Goal: Task Accomplishment & Management: Use online tool/utility

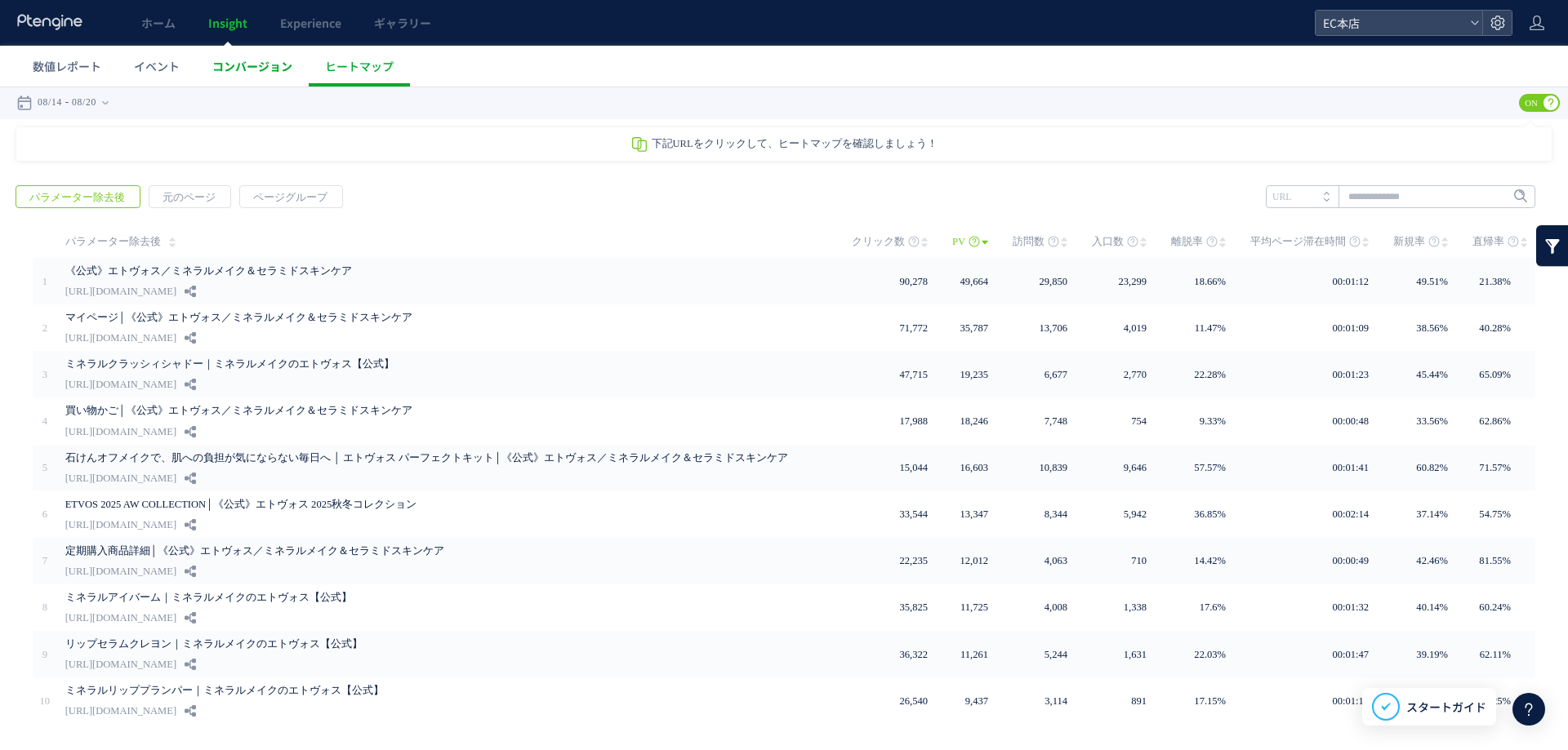
click at [259, 67] on span "コンバージョン" at bounding box center [253, 66] width 80 height 16
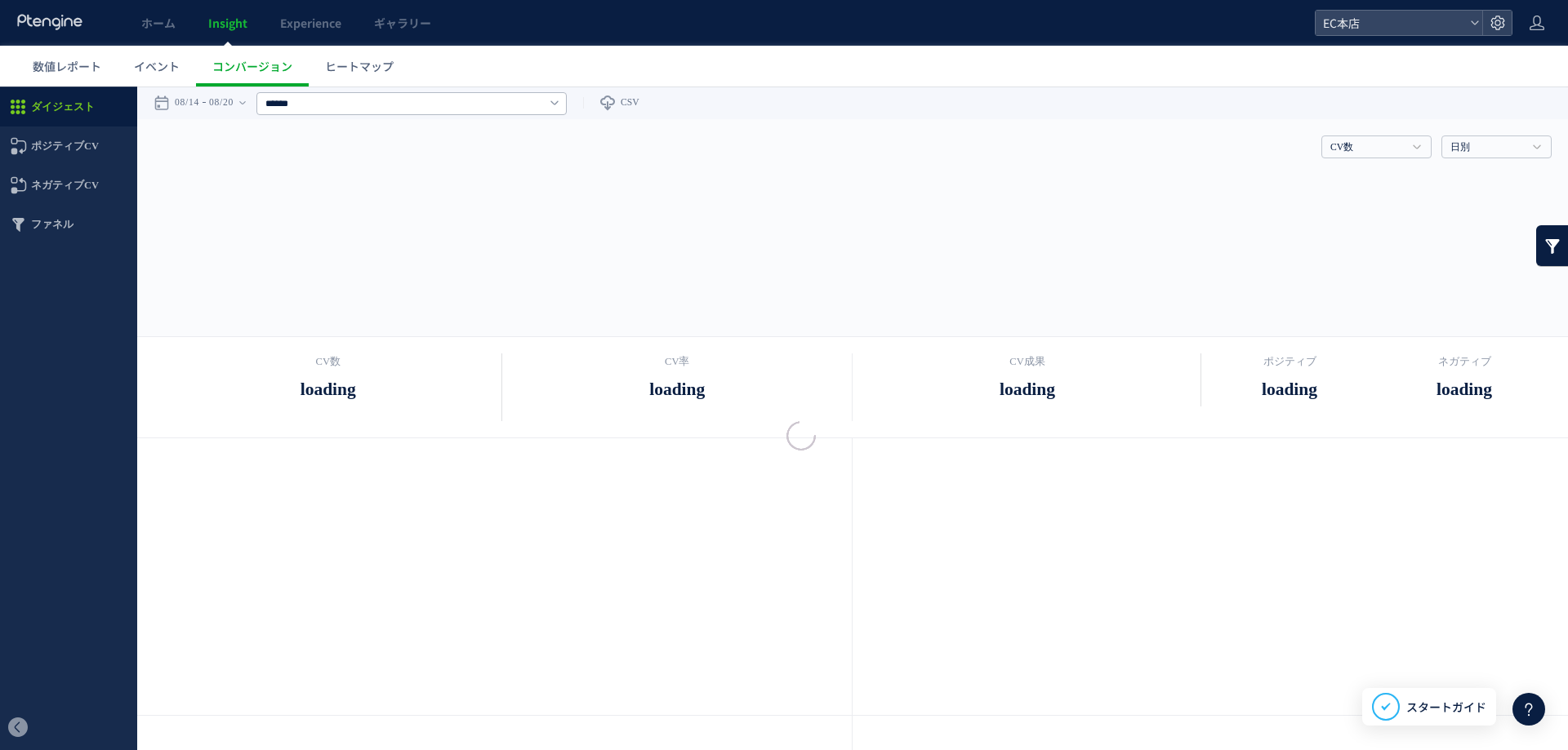
click at [290, 29] on div at bounding box center [784, 375] width 1568 height 750
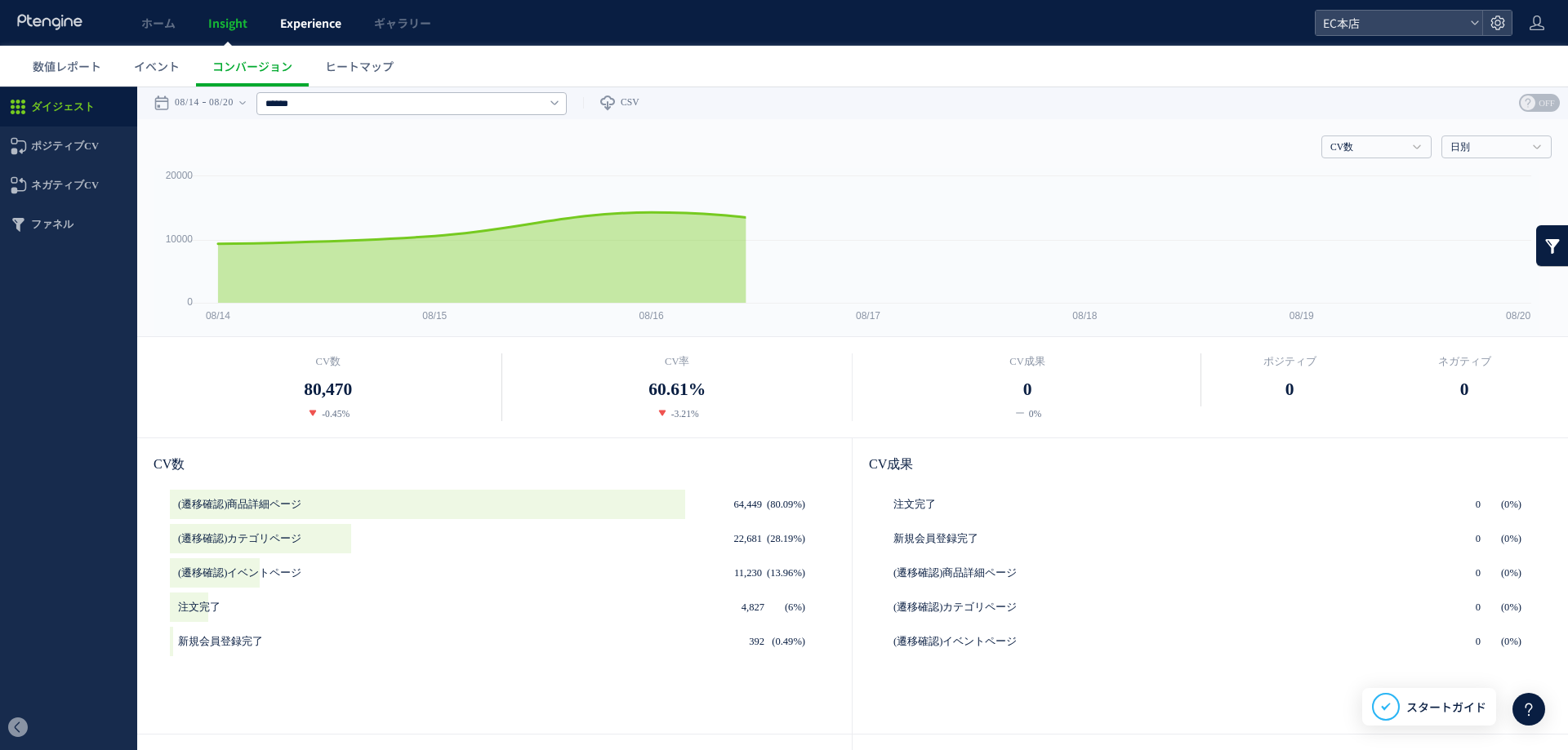
click at [319, 16] on span "Experience" at bounding box center [311, 22] width 61 height 16
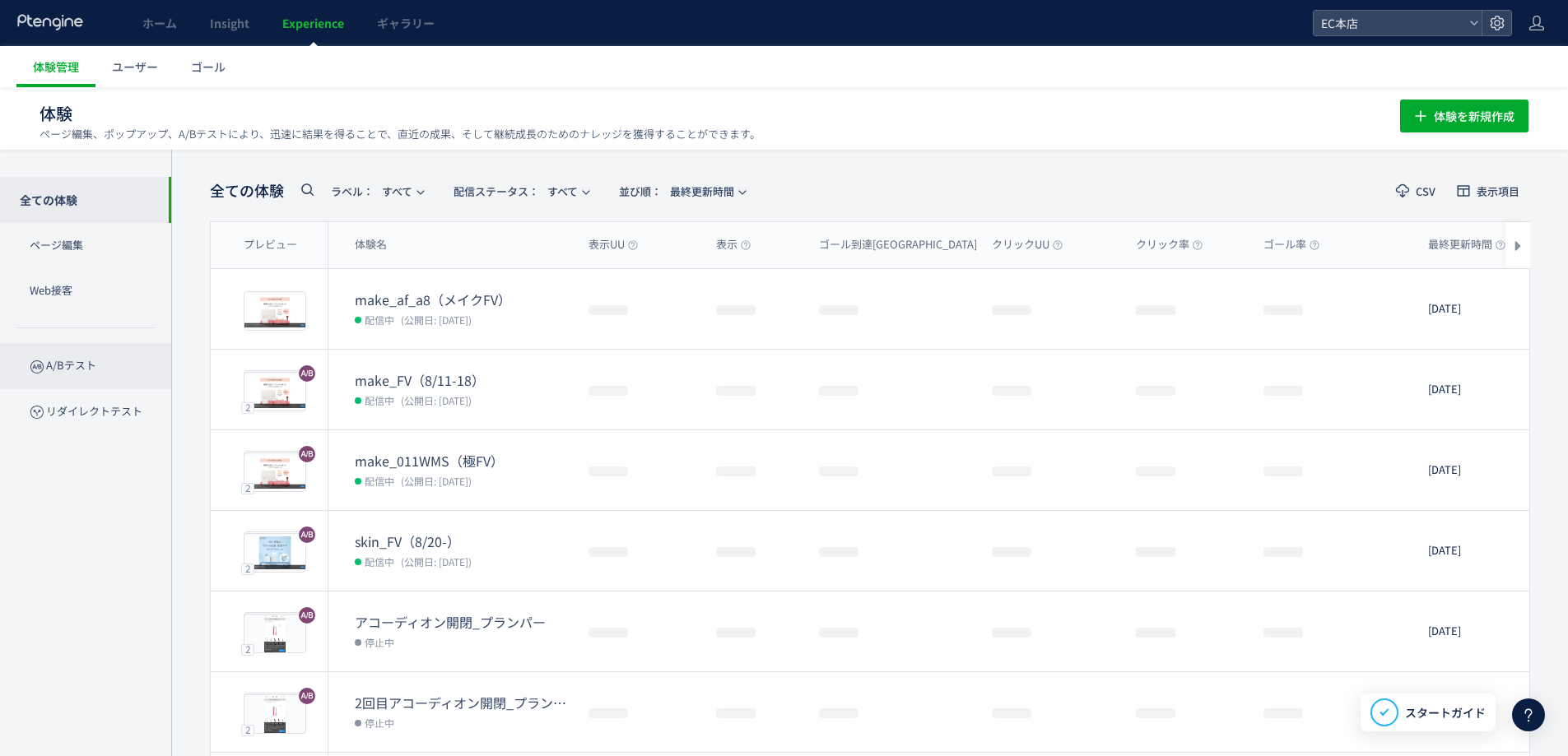
click at [81, 381] on p "A/Bテスト" at bounding box center [85, 366] width 171 height 45
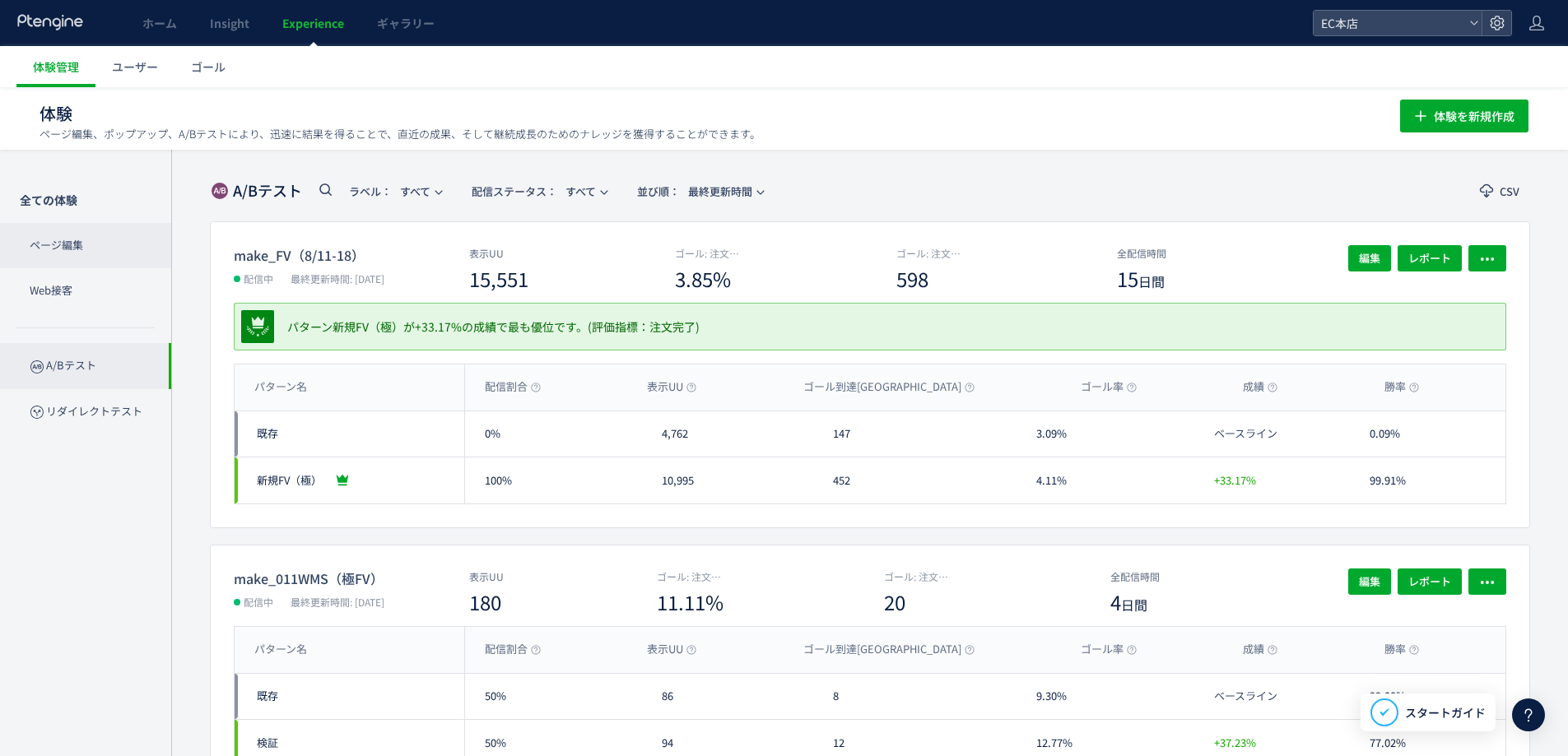
click at [85, 224] on p "ページ編集" at bounding box center [85, 245] width 171 height 45
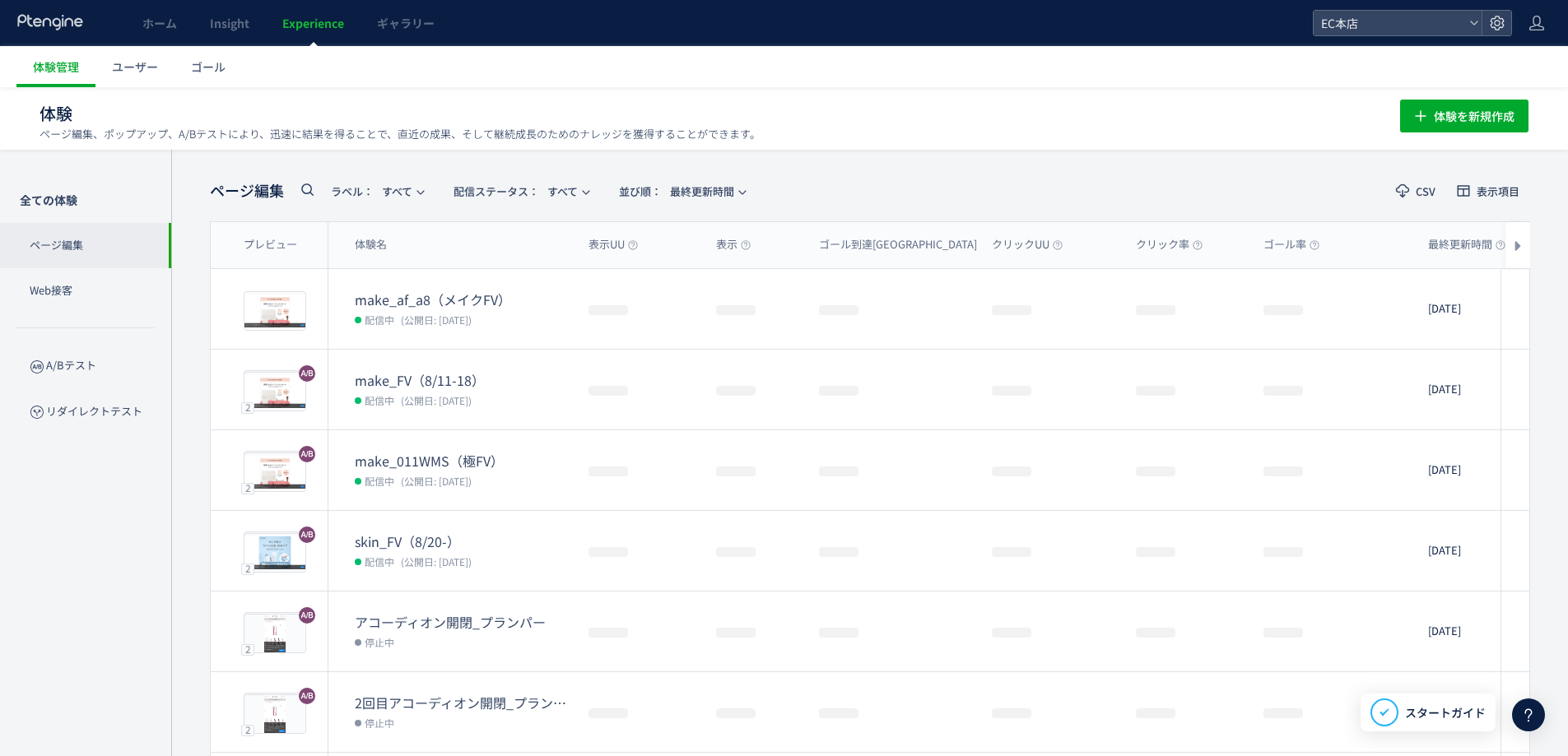
click at [83, 245] on p "ページ編集" at bounding box center [85, 245] width 171 height 45
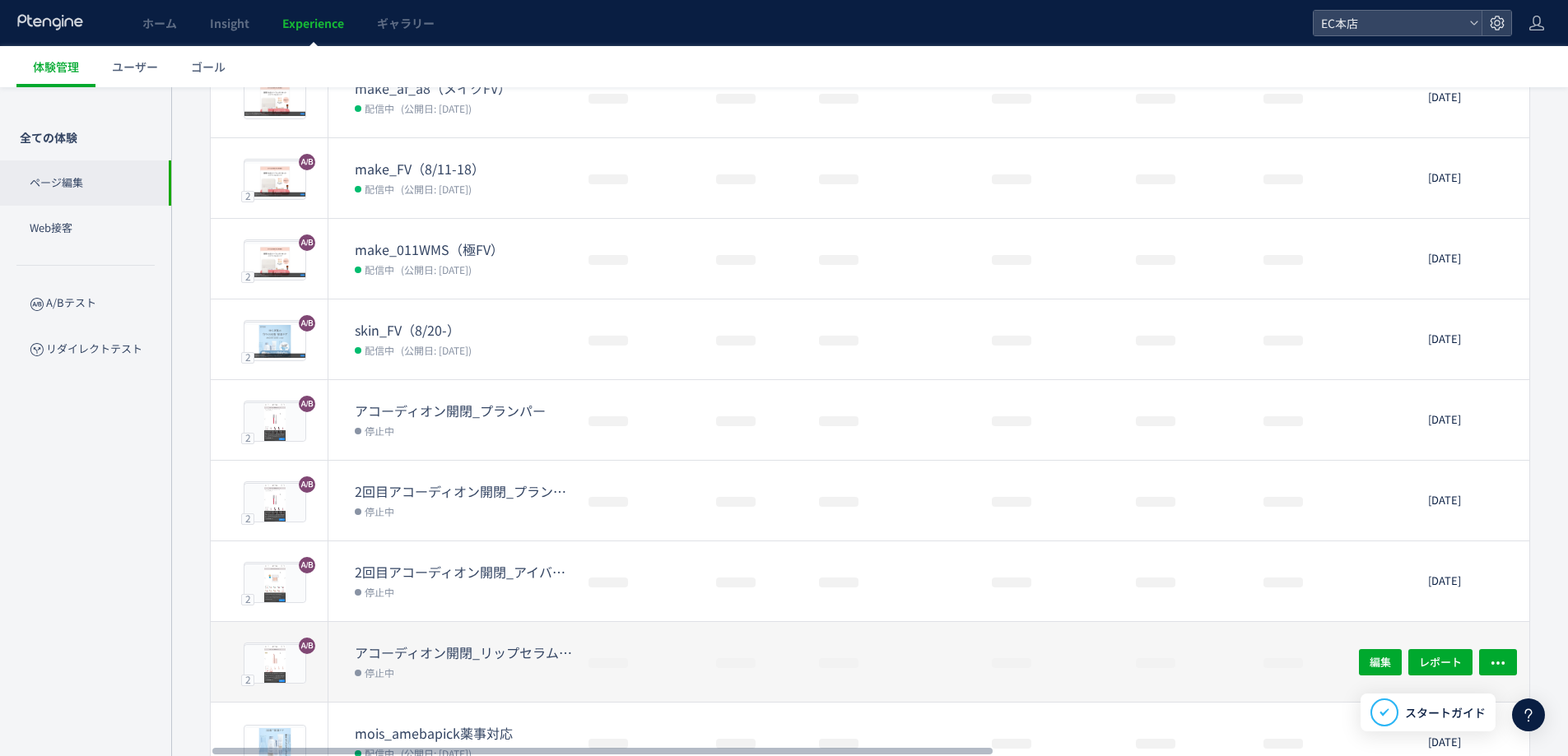
scroll to position [247, 0]
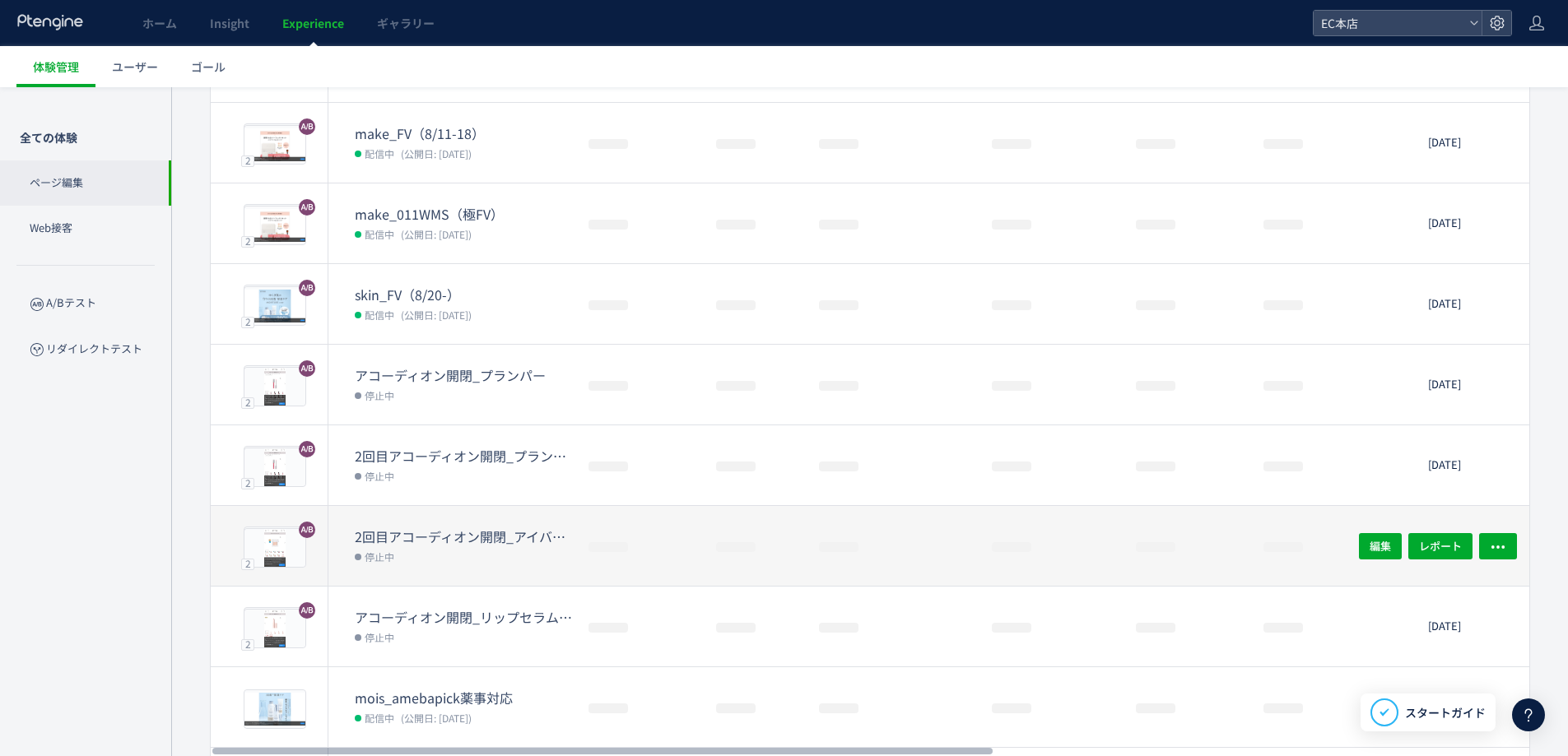
click at [508, 540] on dt "2回目アコーディオン開閉_アイバーム" at bounding box center [465, 537] width 220 height 19
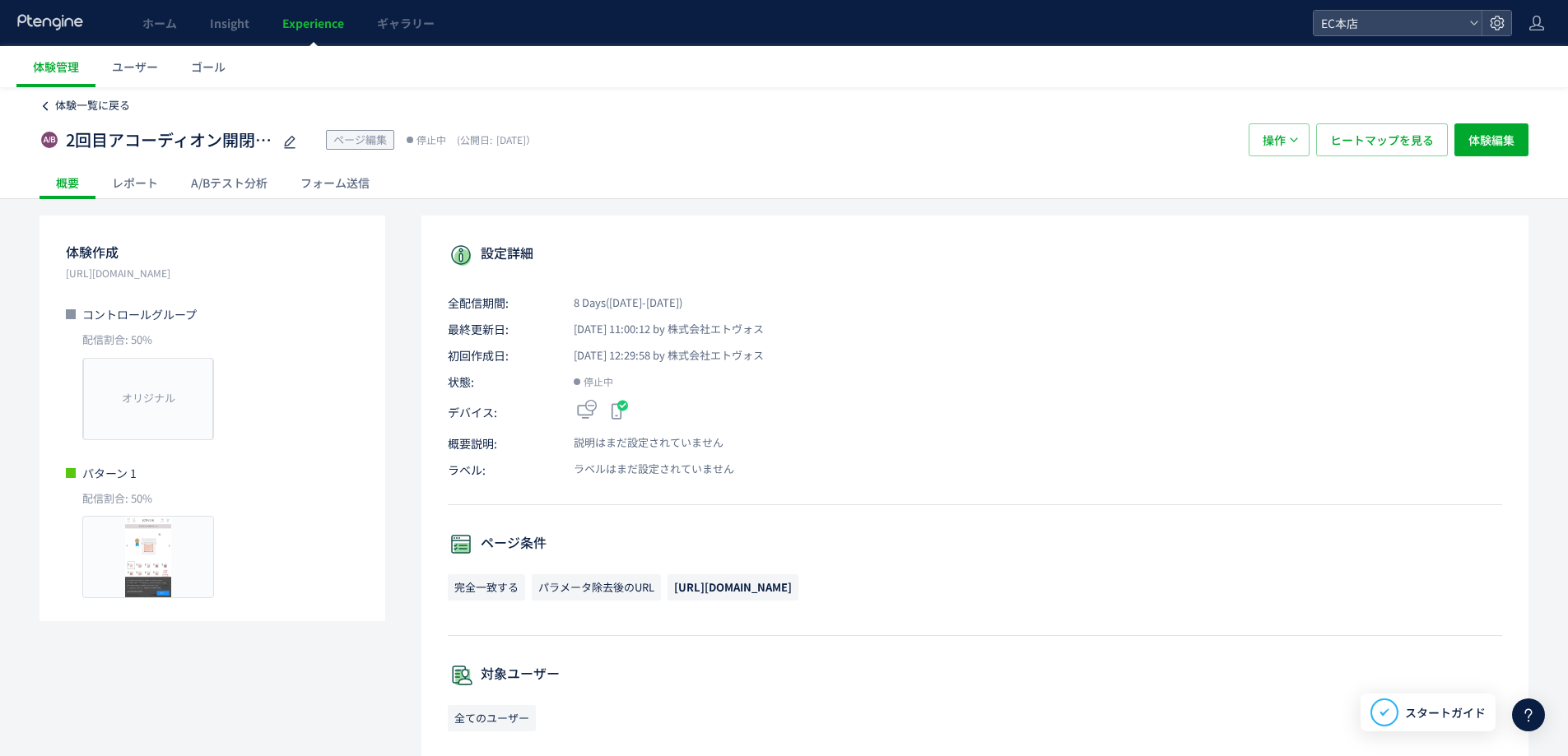
click at [56, 106] on span "体験一覧に戻る" at bounding box center [93, 104] width 75 height 15
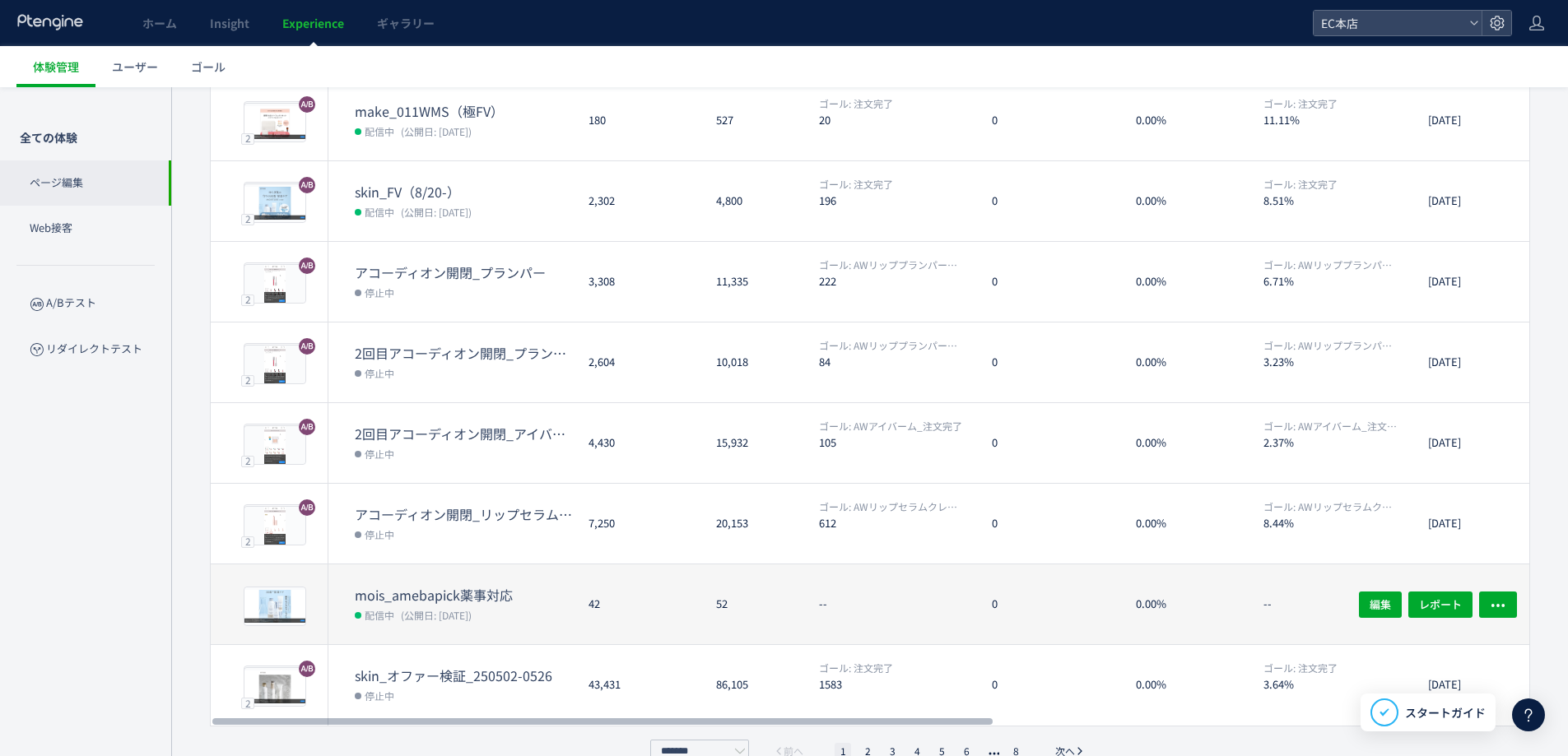
scroll to position [380, 0]
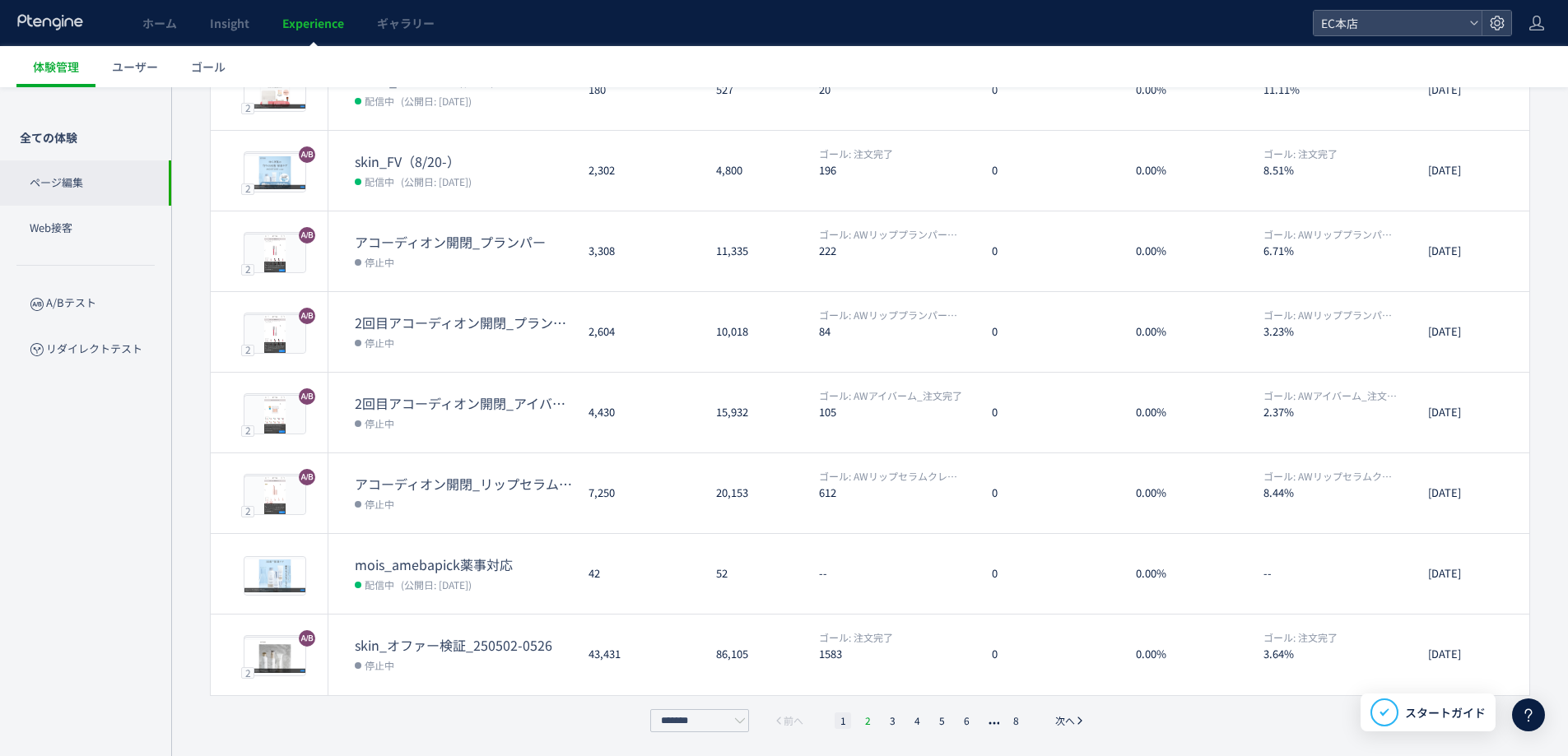
click at [884, 719] on li "2" at bounding box center [891, 721] width 16 height 16
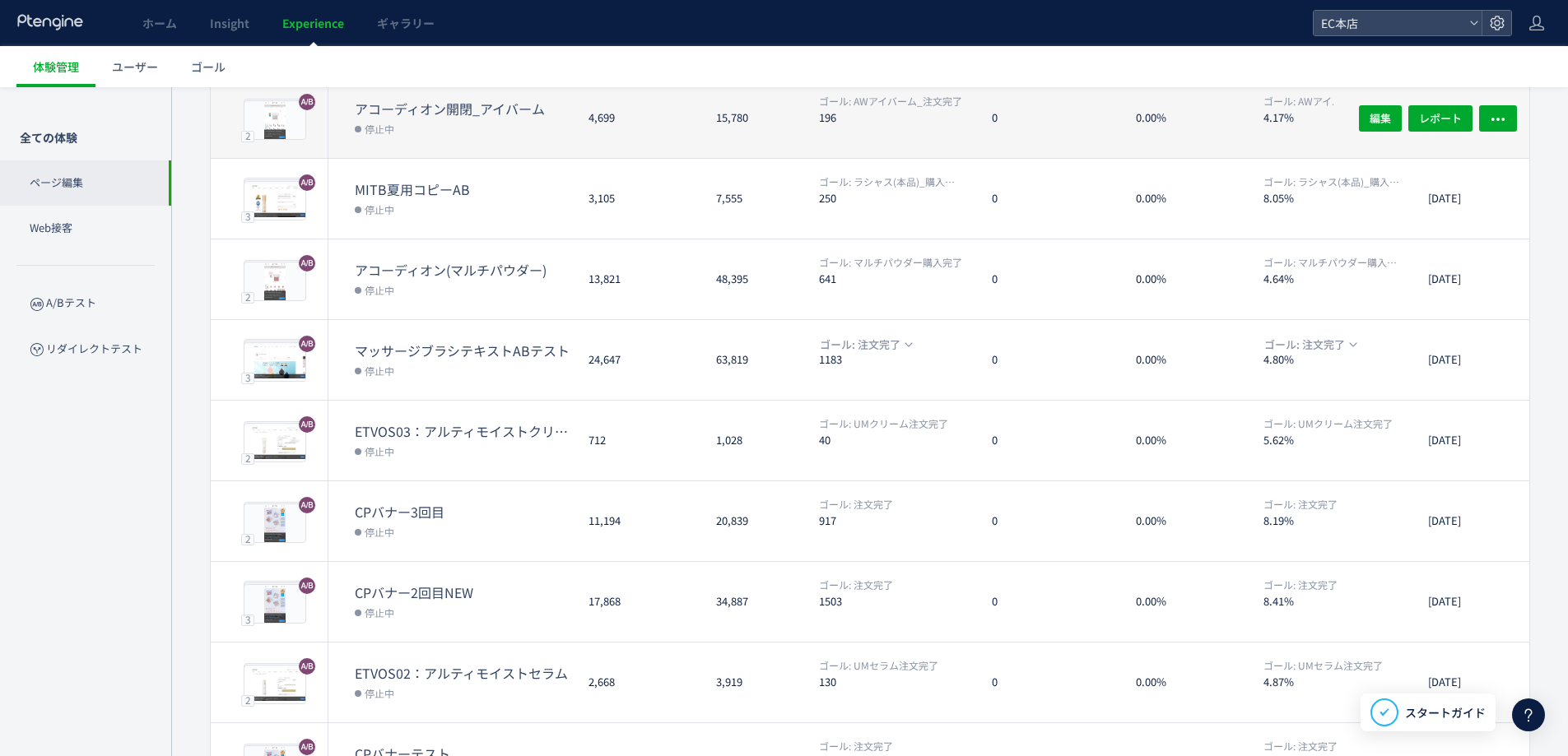
scroll to position [0, 0]
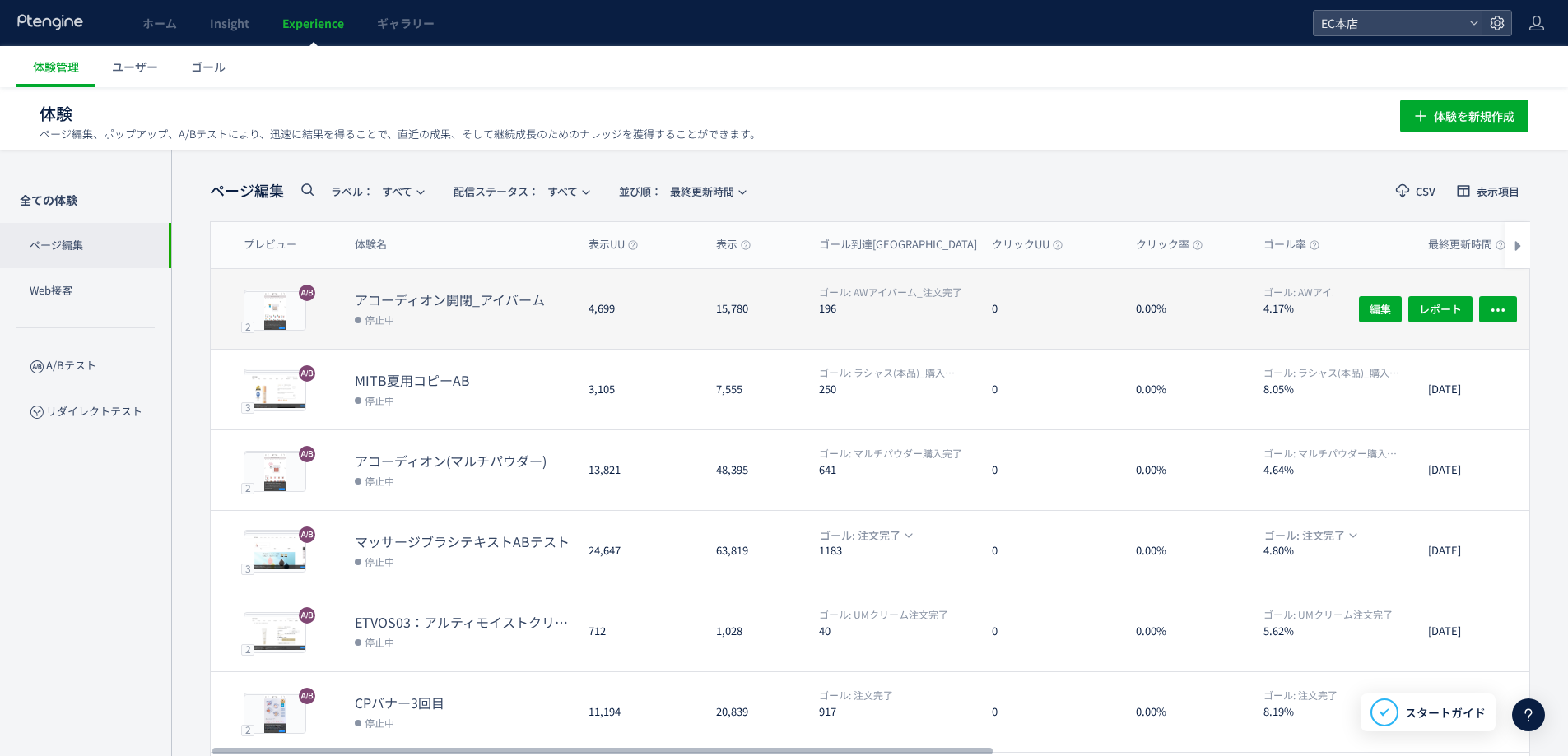
click at [451, 306] on dt "アコーディオン開閉_アイバーム" at bounding box center [465, 300] width 220 height 19
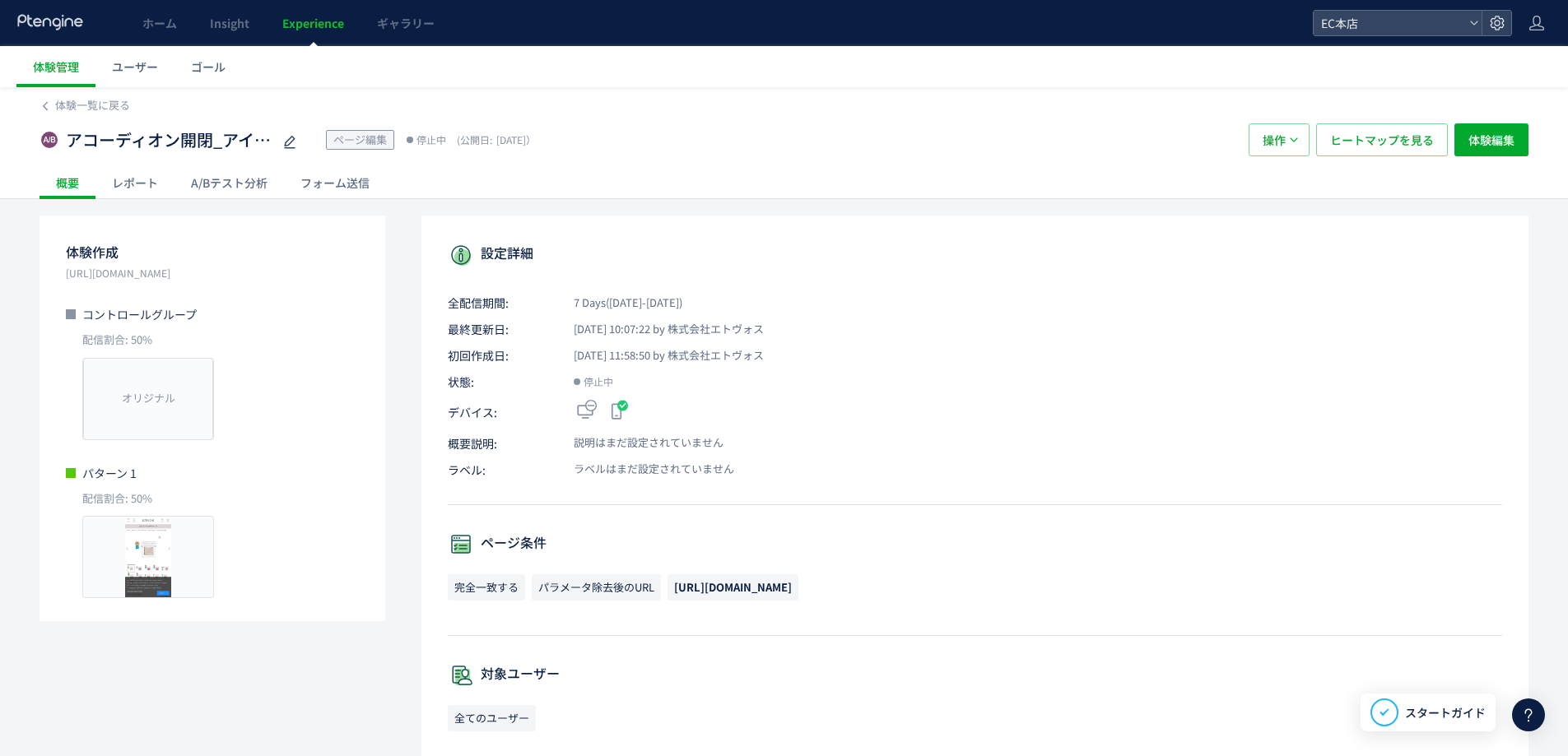
click at [215, 179] on div "A/Bテスト分析" at bounding box center [229, 183] width 109 height 33
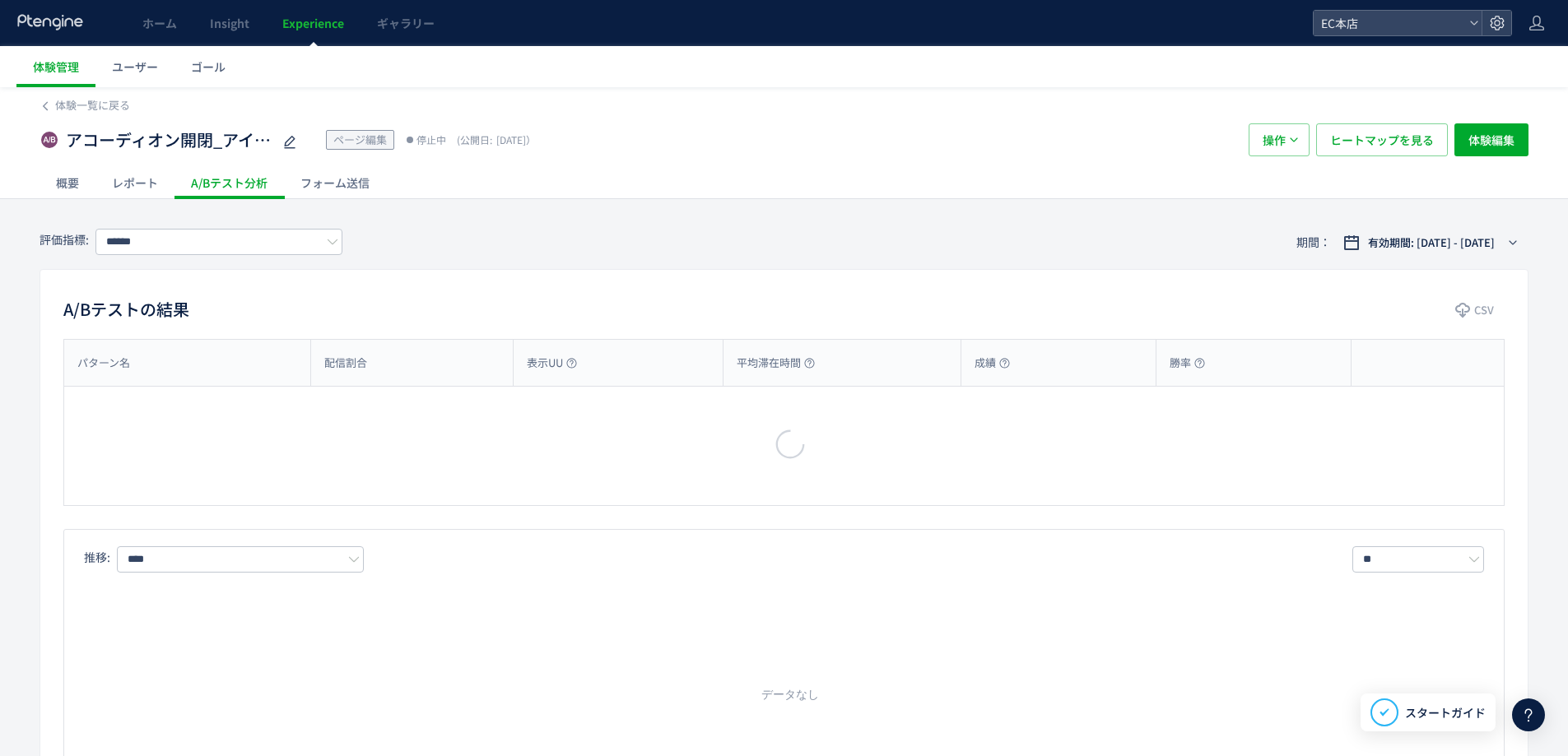
type input "**********"
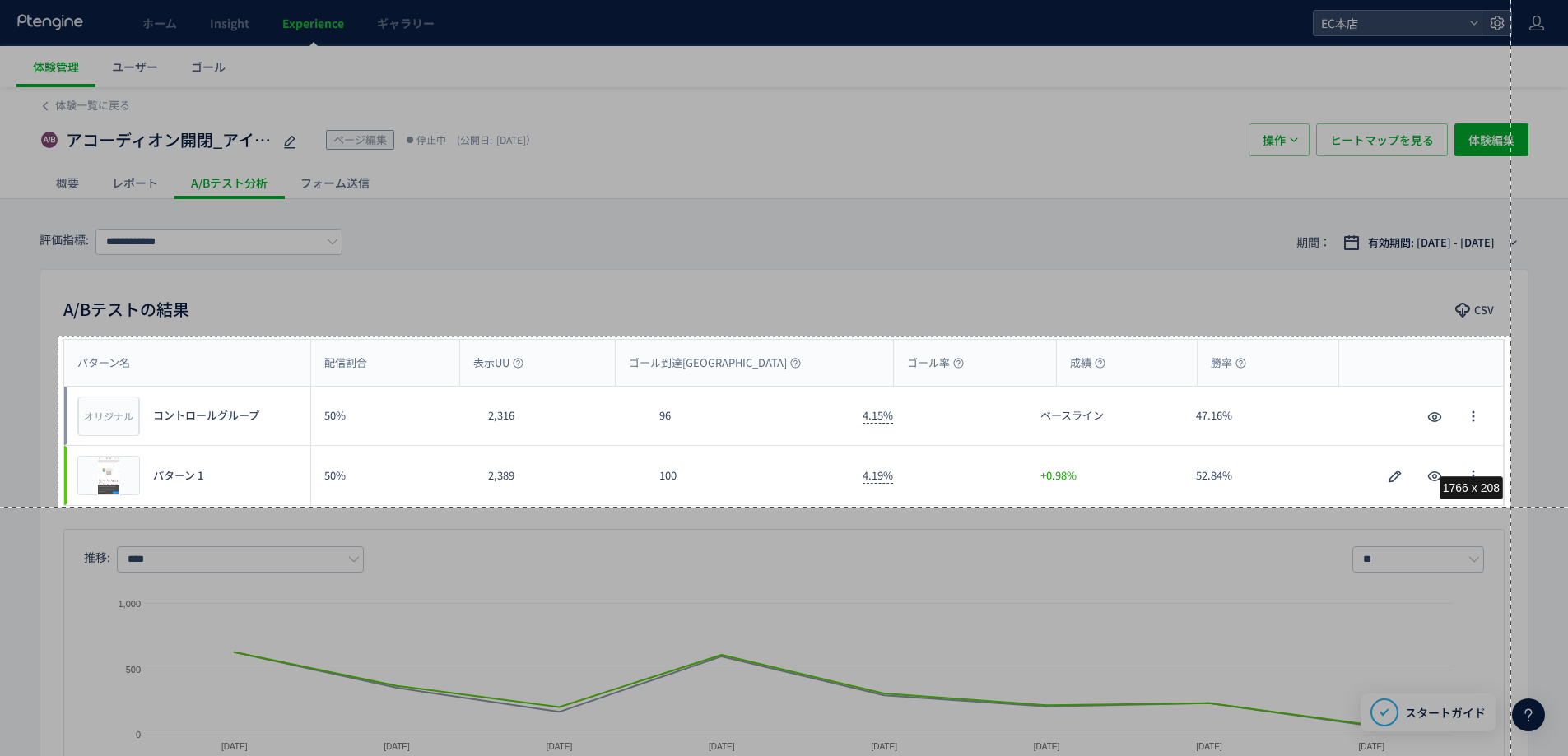
drag, startPoint x: 57, startPoint y: 337, endPoint x: 1512, endPoint y: 507, distance: 1464.9
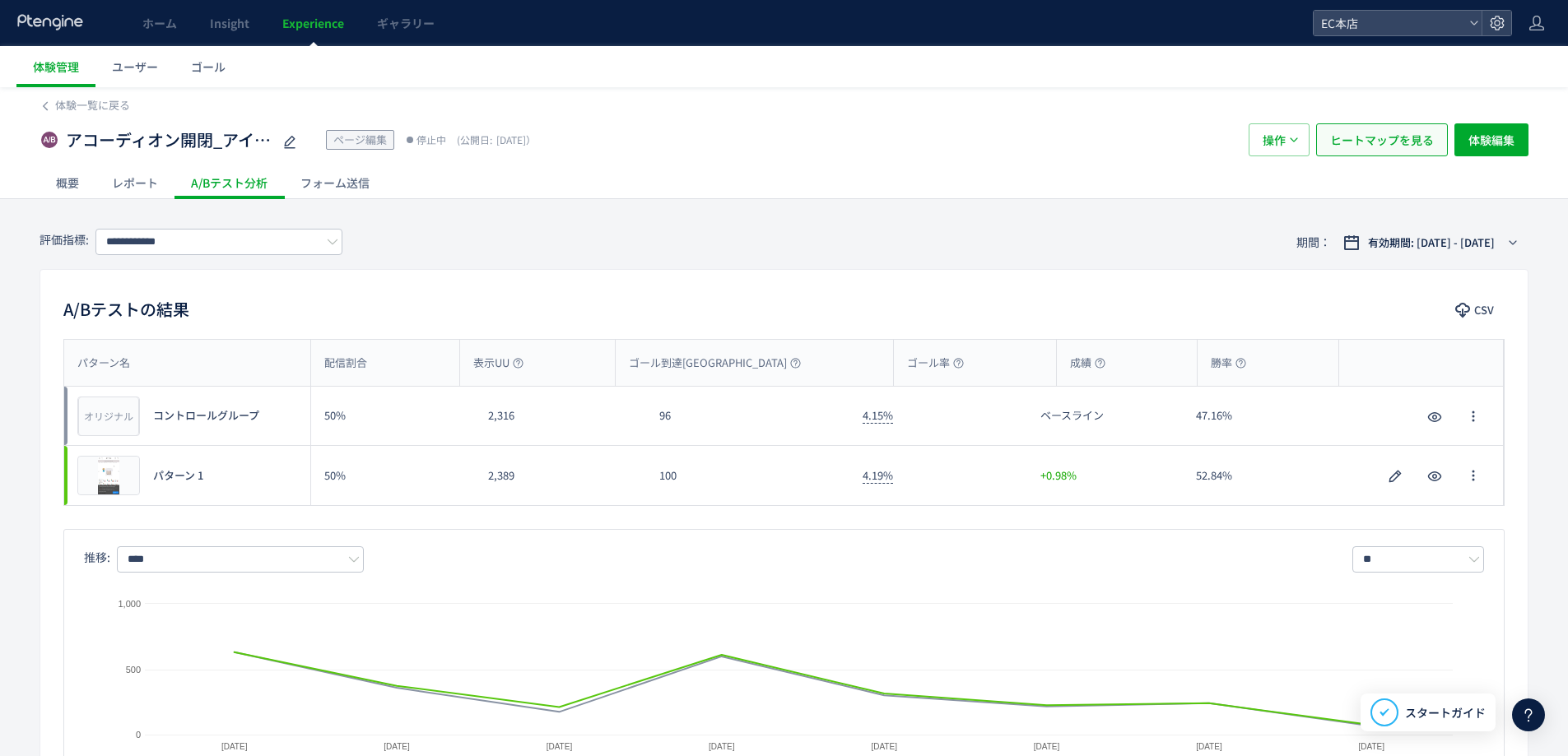
click at [1412, 131] on span "ヒートマップを見る" at bounding box center [1382, 140] width 103 height 33
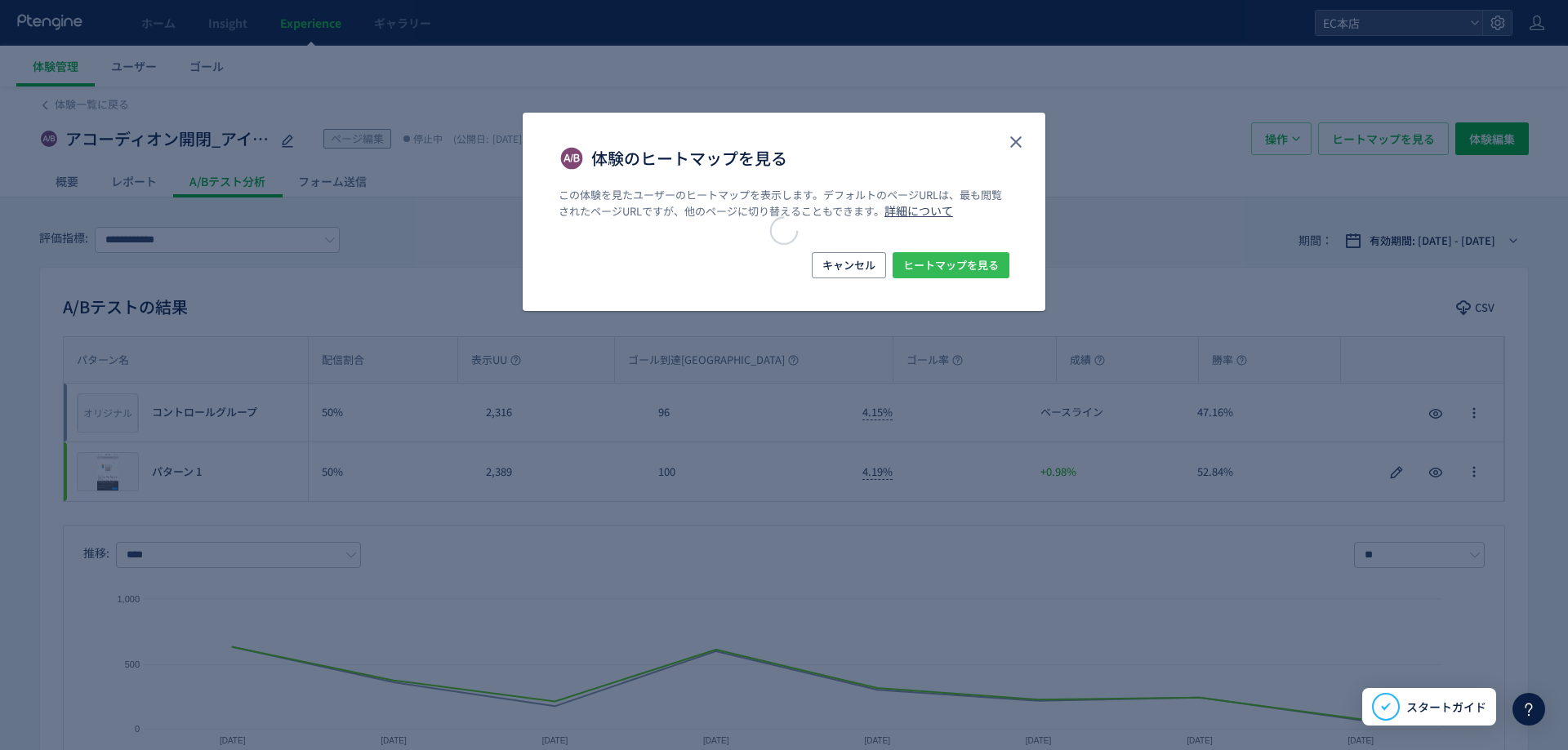
click at [964, 269] on span "ヒートマップを見る" at bounding box center [951, 266] width 96 height 27
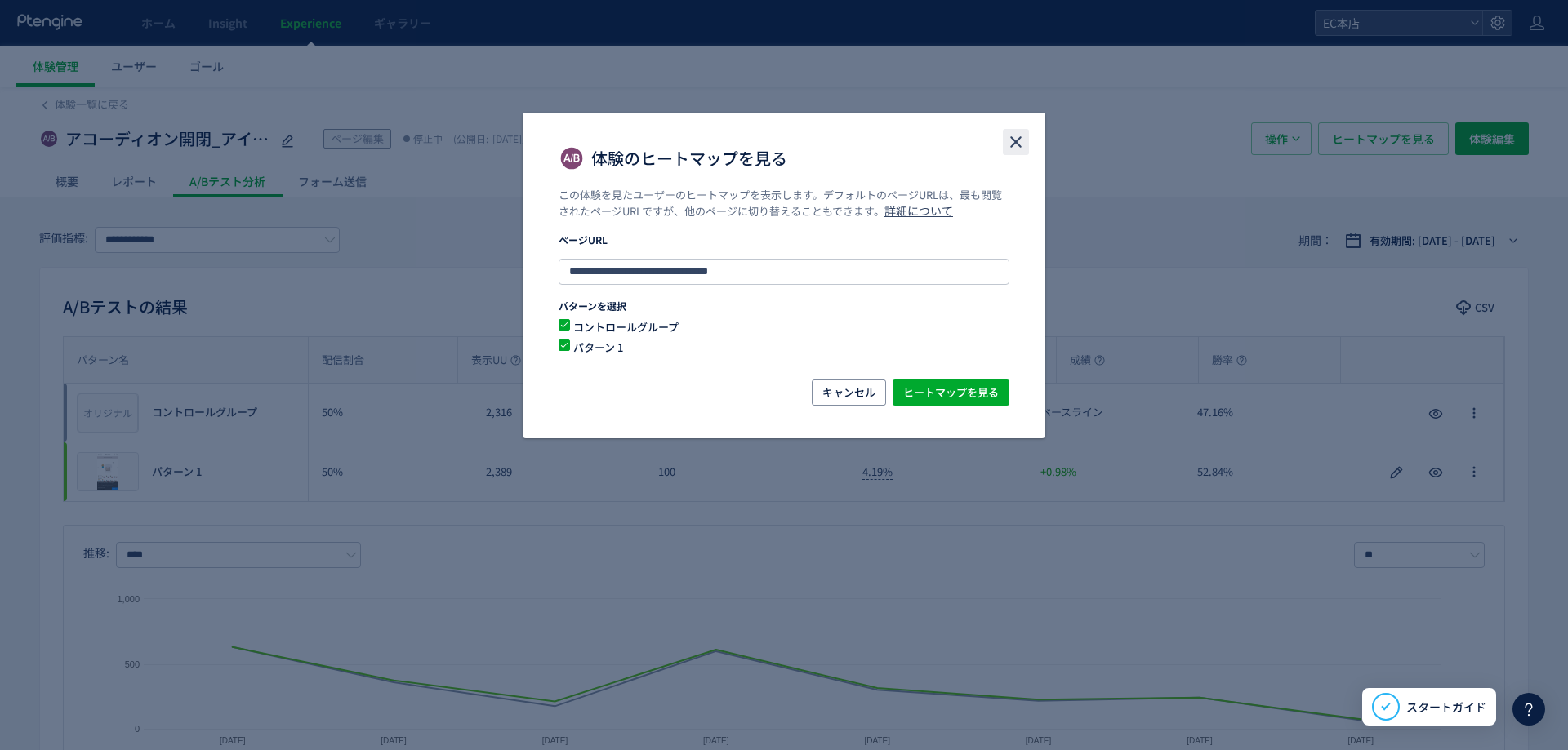
click at [1014, 137] on icon "close" at bounding box center [1015, 141] width 20 height 20
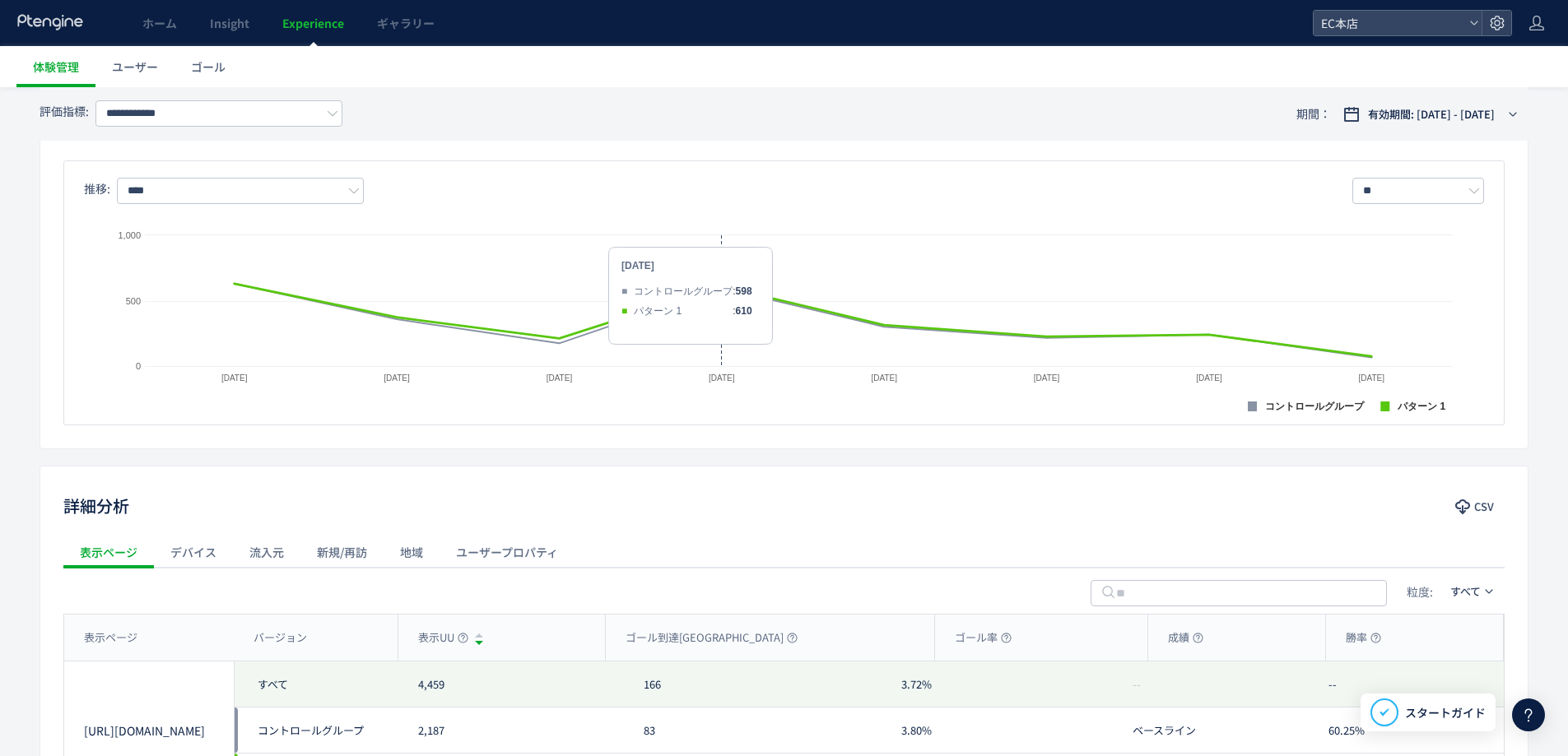
scroll to position [576, 0]
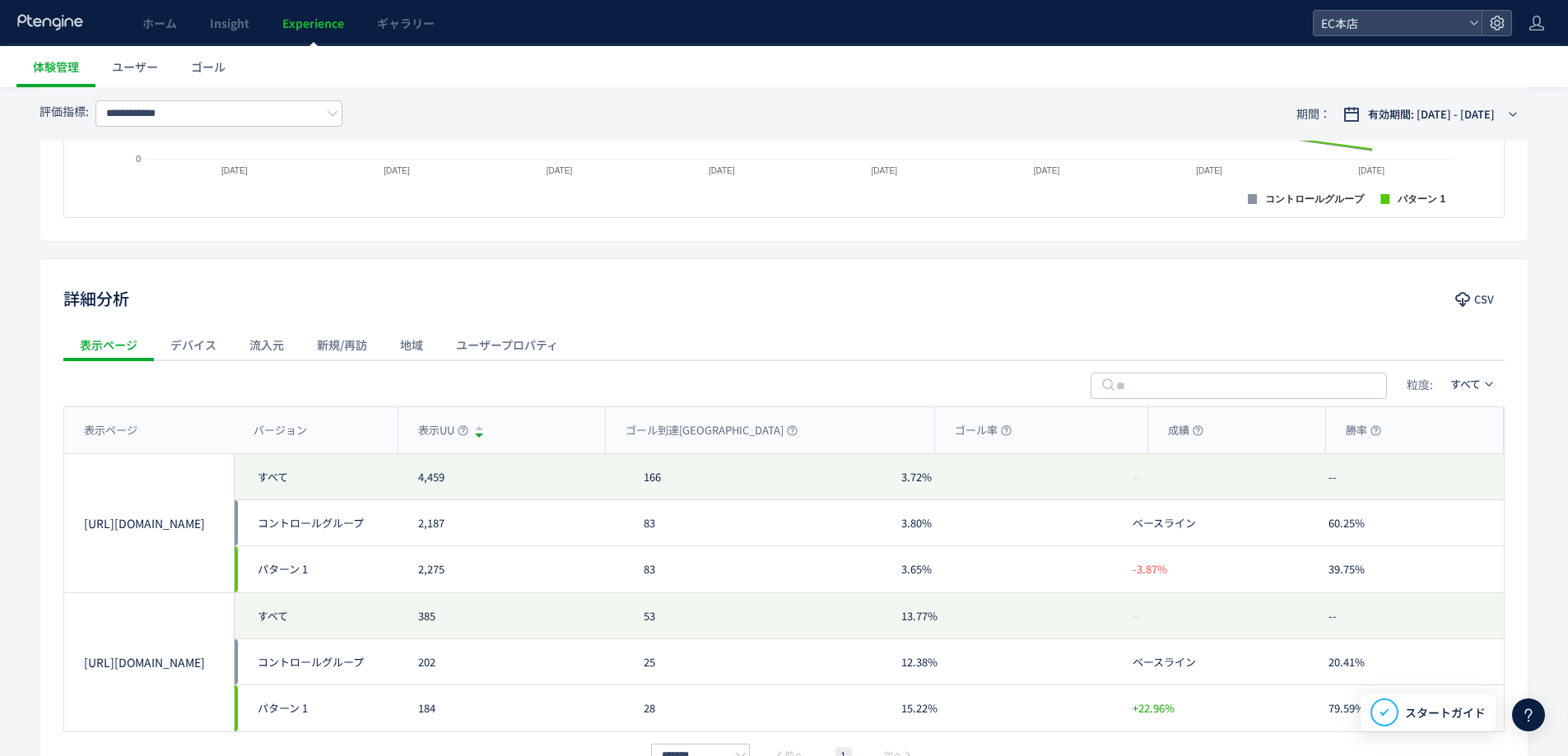
click at [331, 333] on div "新規/再訪" at bounding box center [342, 345] width 83 height 33
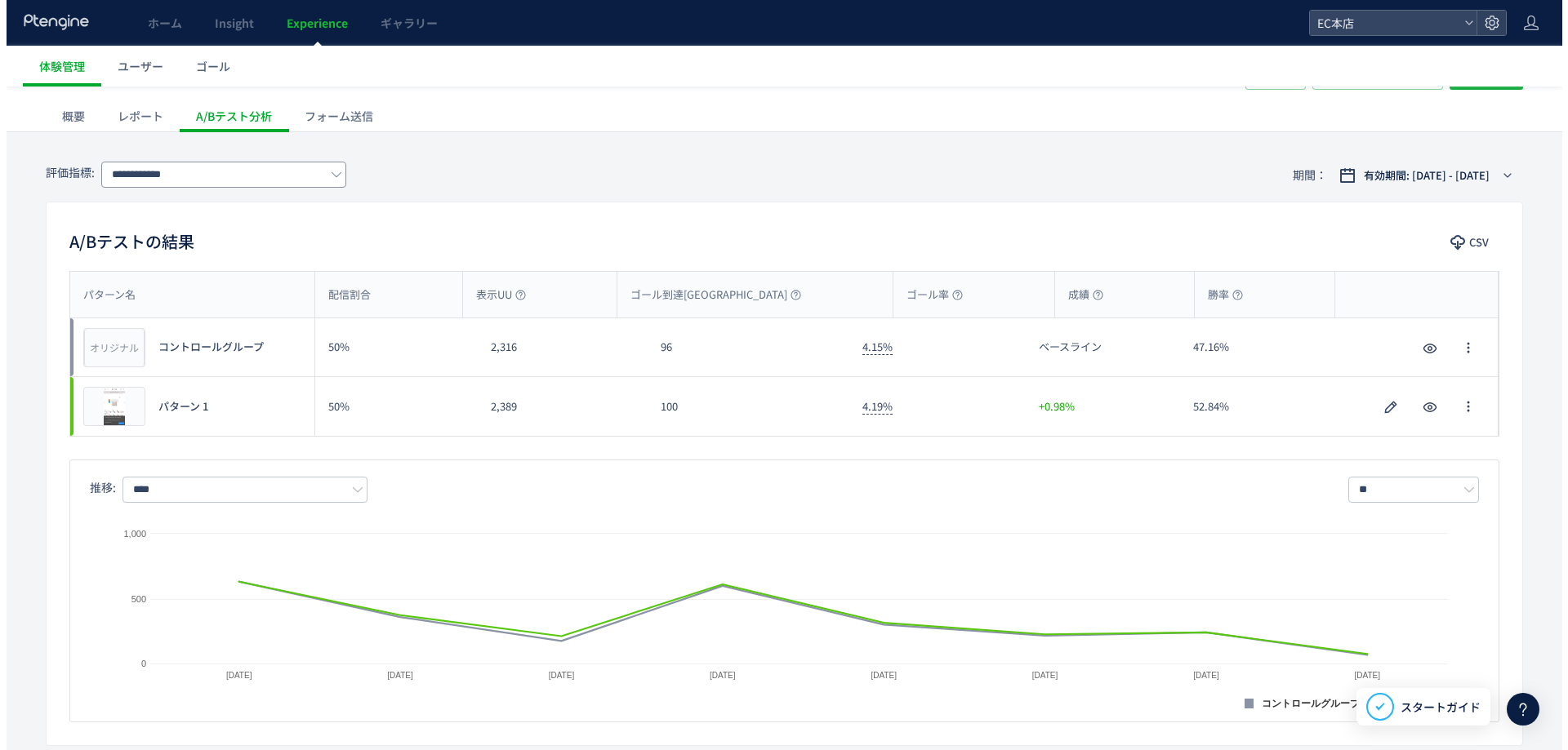
scroll to position [0, 0]
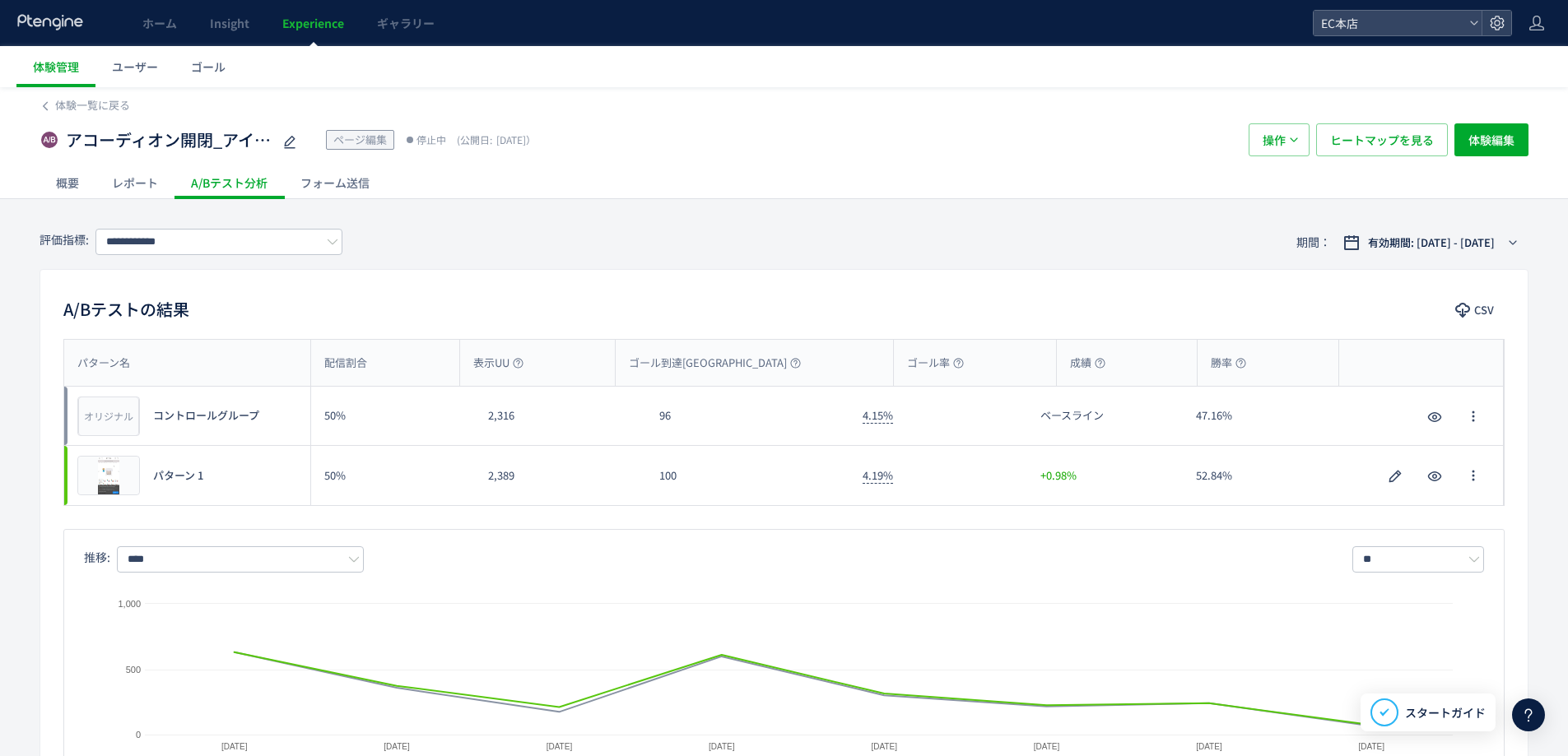
click at [160, 181] on div "レポート" at bounding box center [135, 183] width 79 height 33
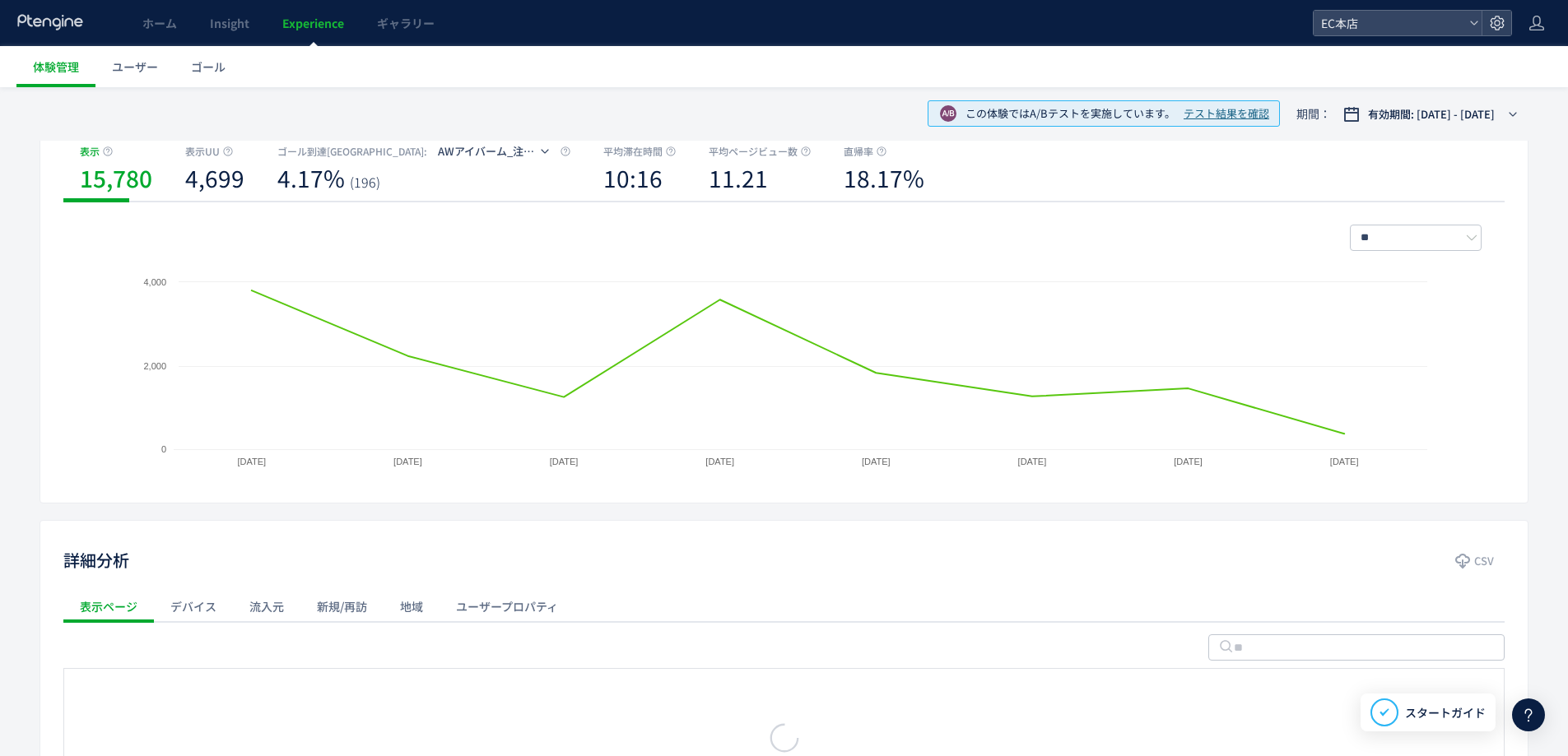
scroll to position [402, 0]
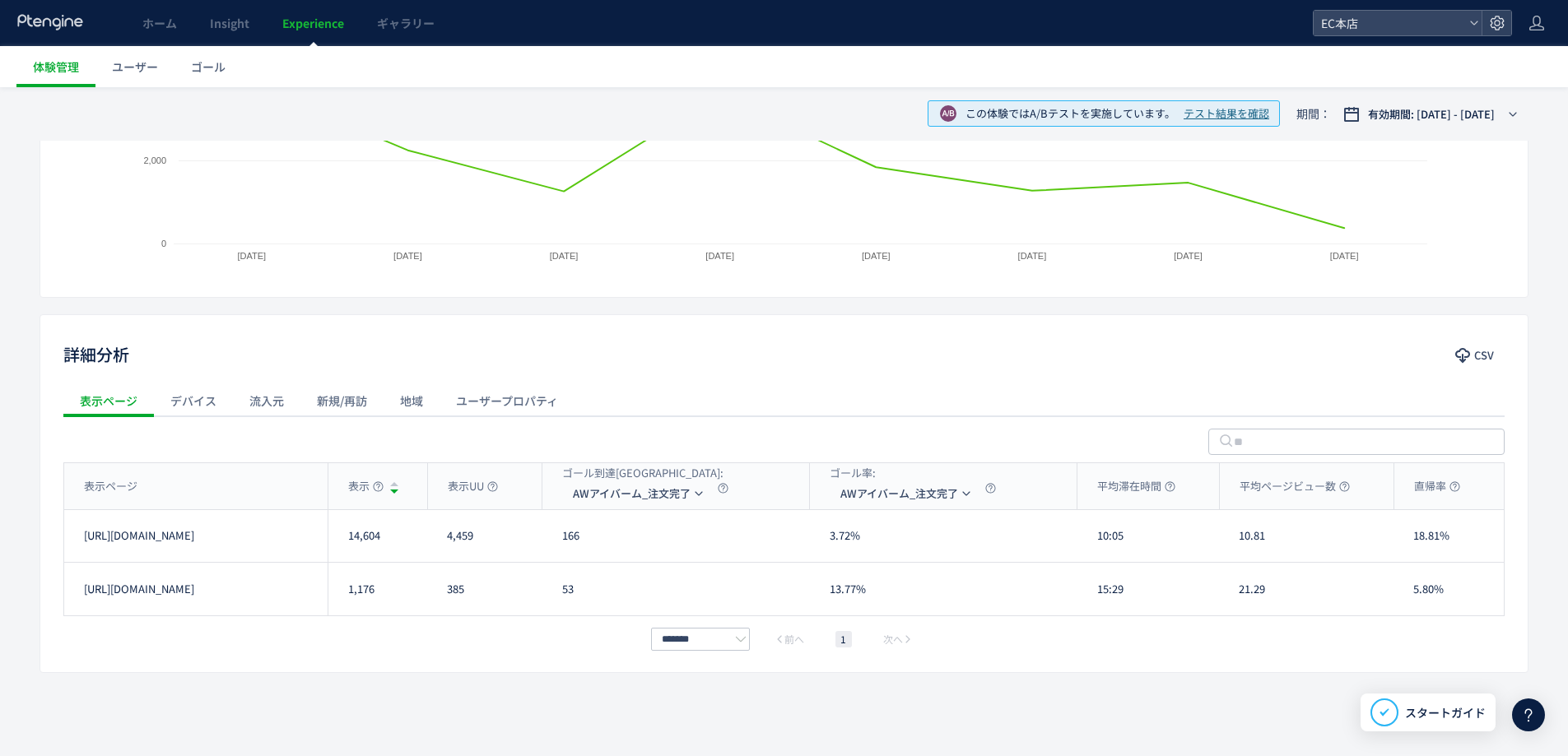
click at [339, 401] on div "新規/再訪" at bounding box center [342, 401] width 83 height 33
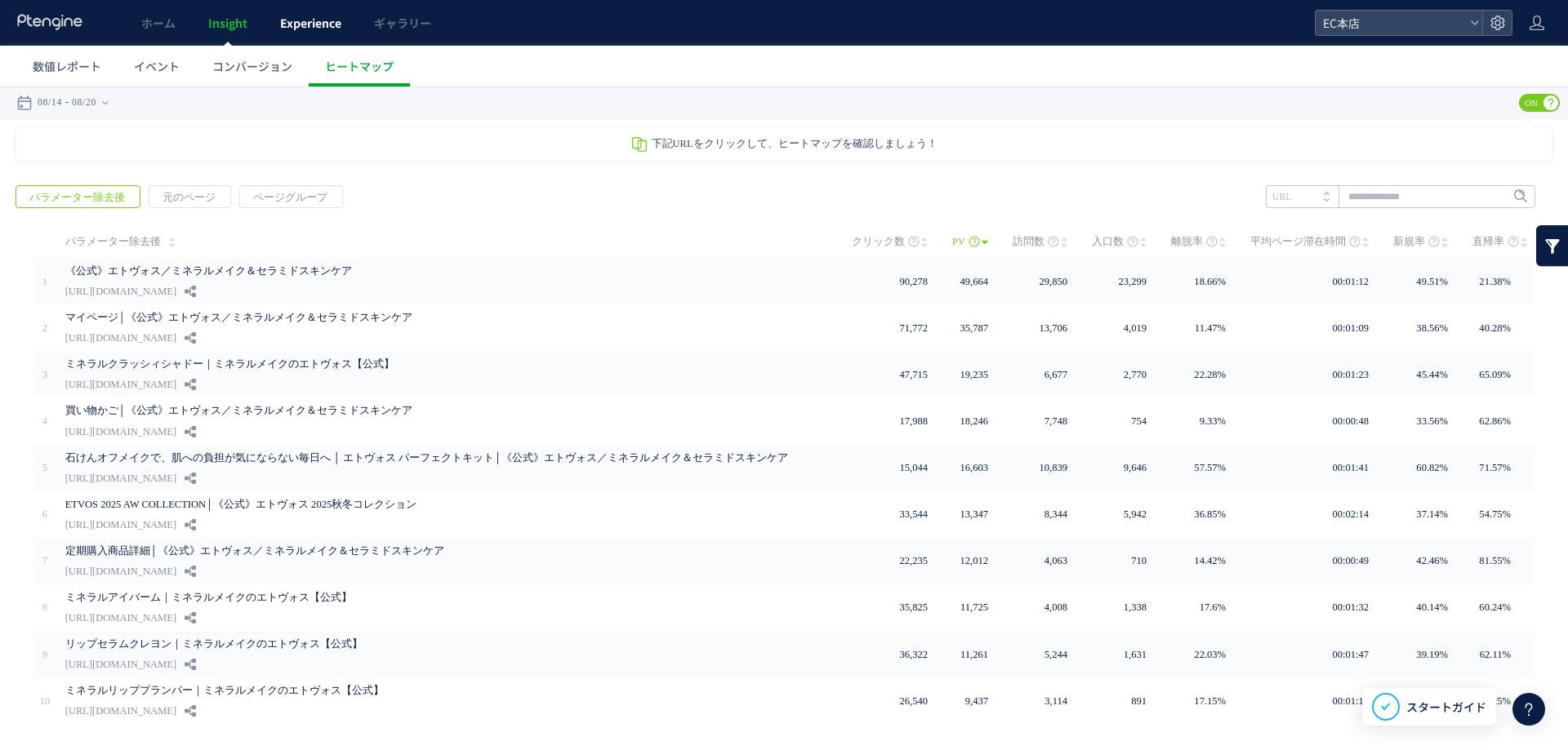
click at [306, 26] on span "Experience" at bounding box center [311, 22] width 61 height 16
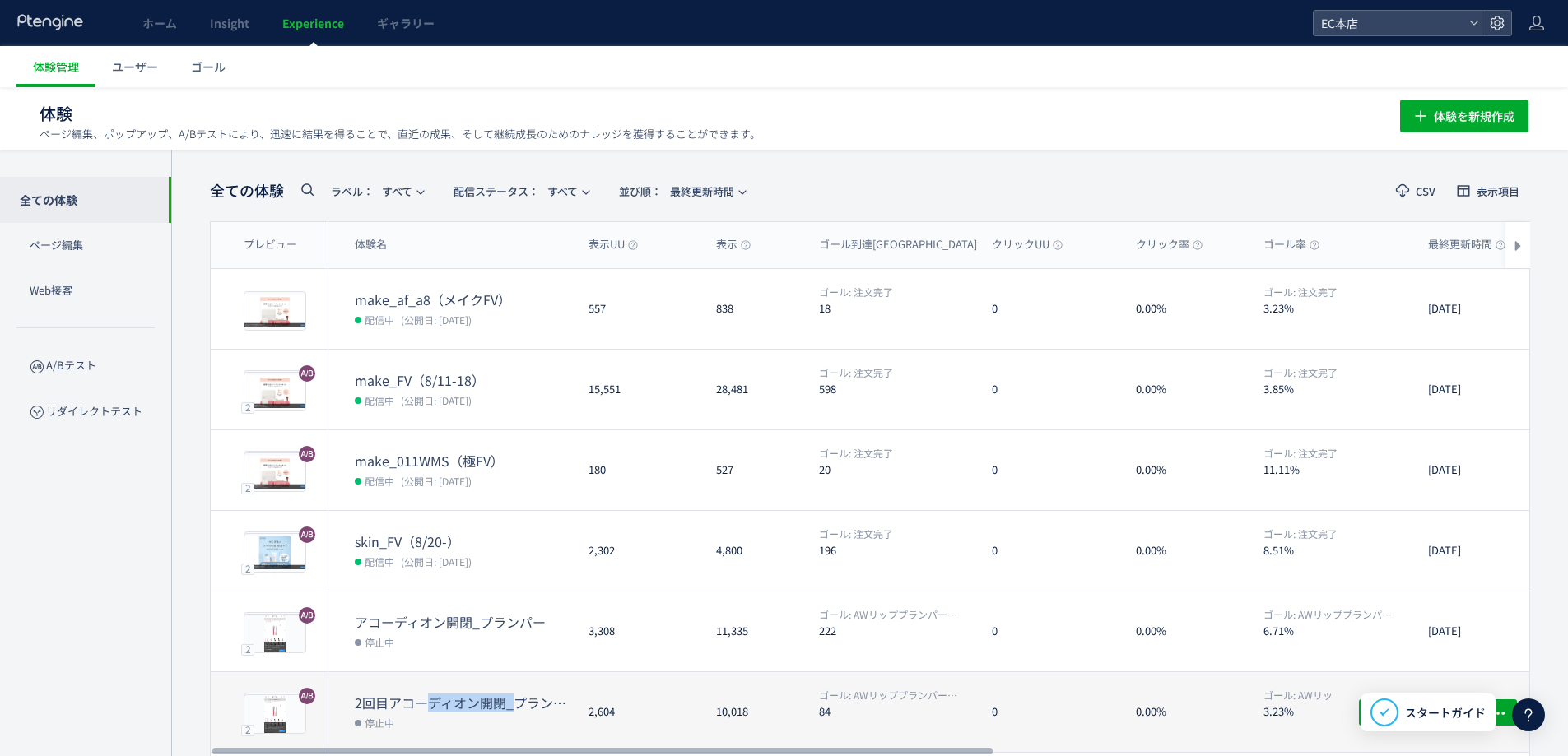
drag, startPoint x: 514, startPoint y: 699, endPoint x: 431, endPoint y: 696, distance: 83.1
click at [431, 696] on dt "2回目アコーディオン開閉_プランパー(copy)" at bounding box center [465, 703] width 220 height 19
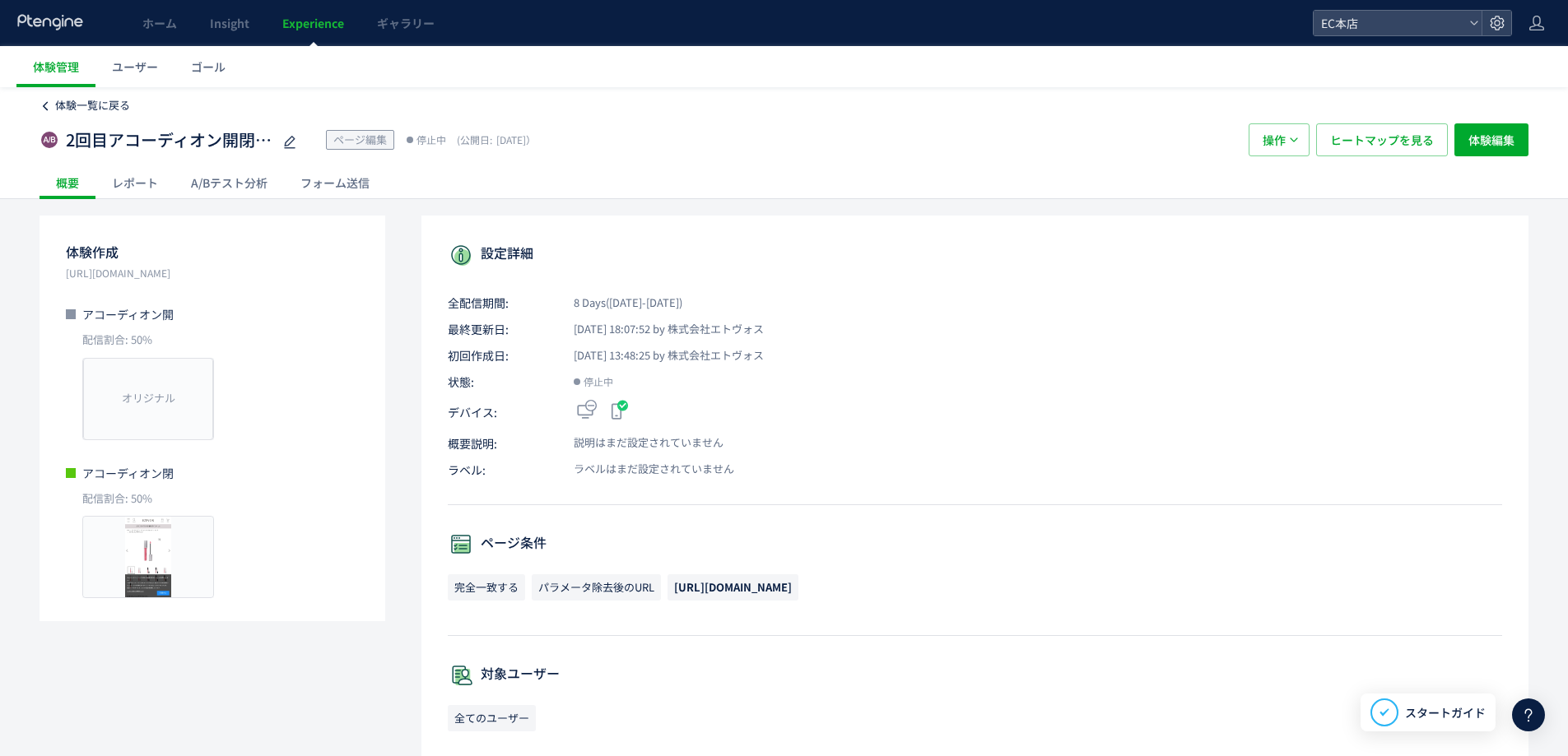
click at [59, 104] on span "体験一覧に戻る" at bounding box center [93, 104] width 75 height 15
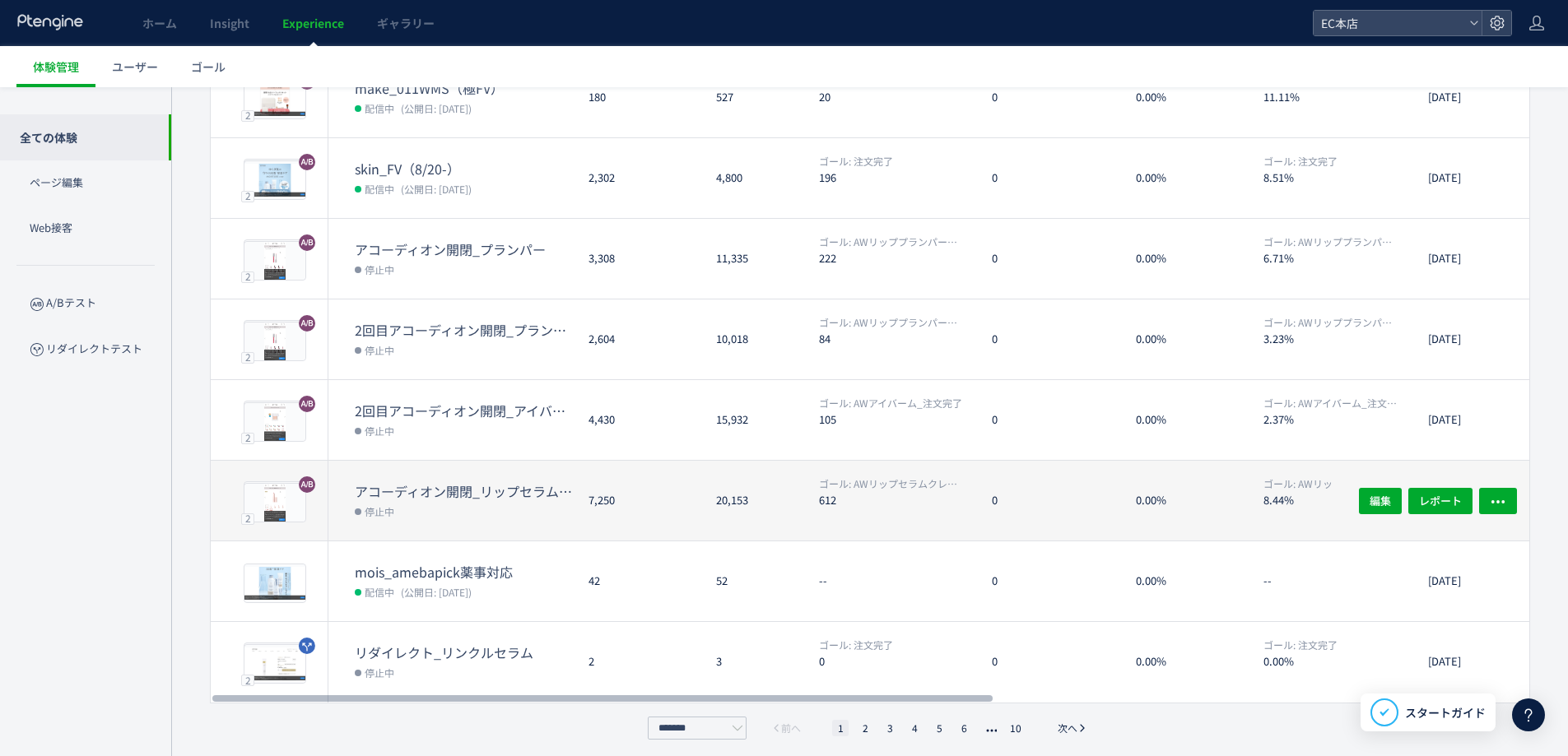
scroll to position [380, 0]
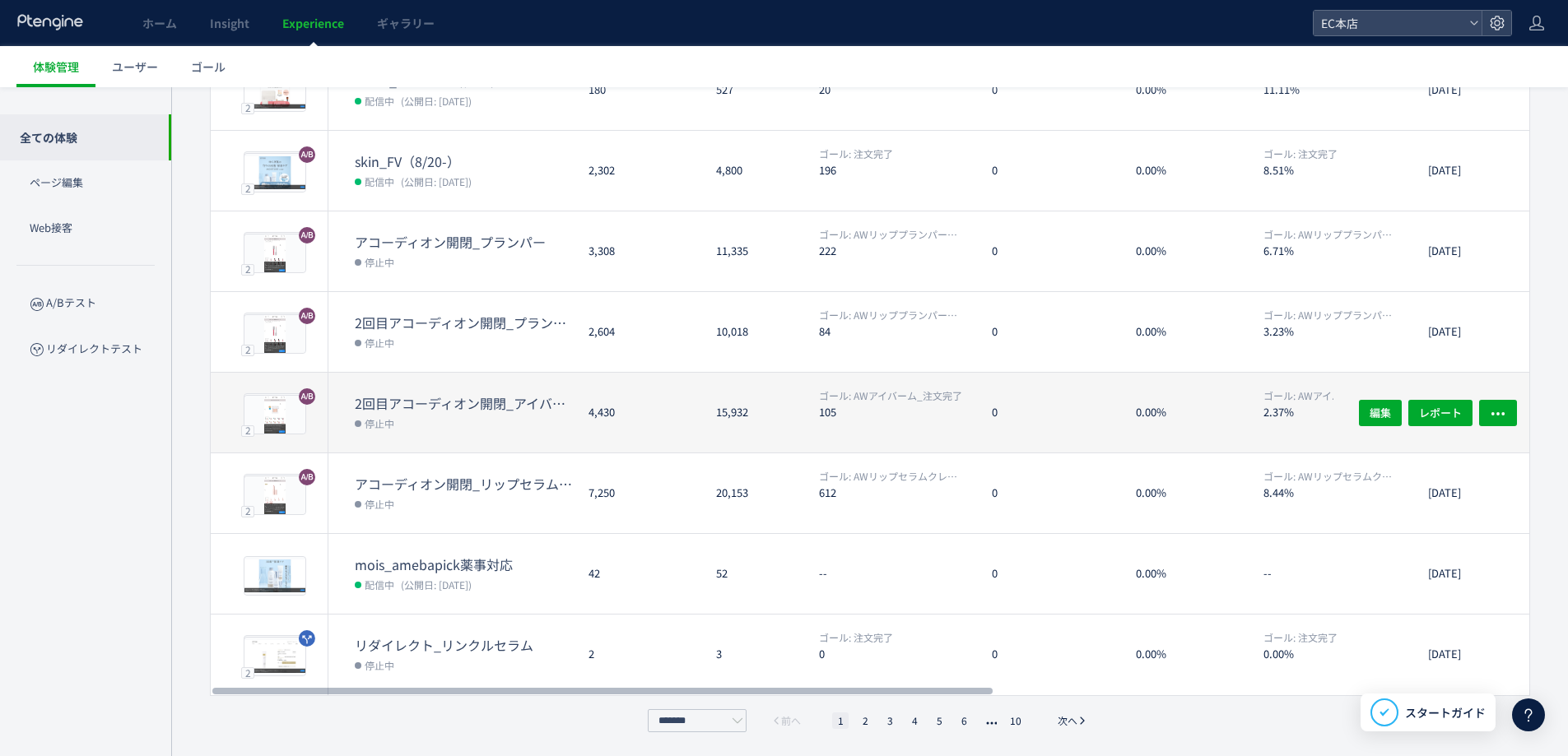
click at [518, 408] on dt "2回目アコーディオン開閉_アイバーム" at bounding box center [465, 404] width 220 height 19
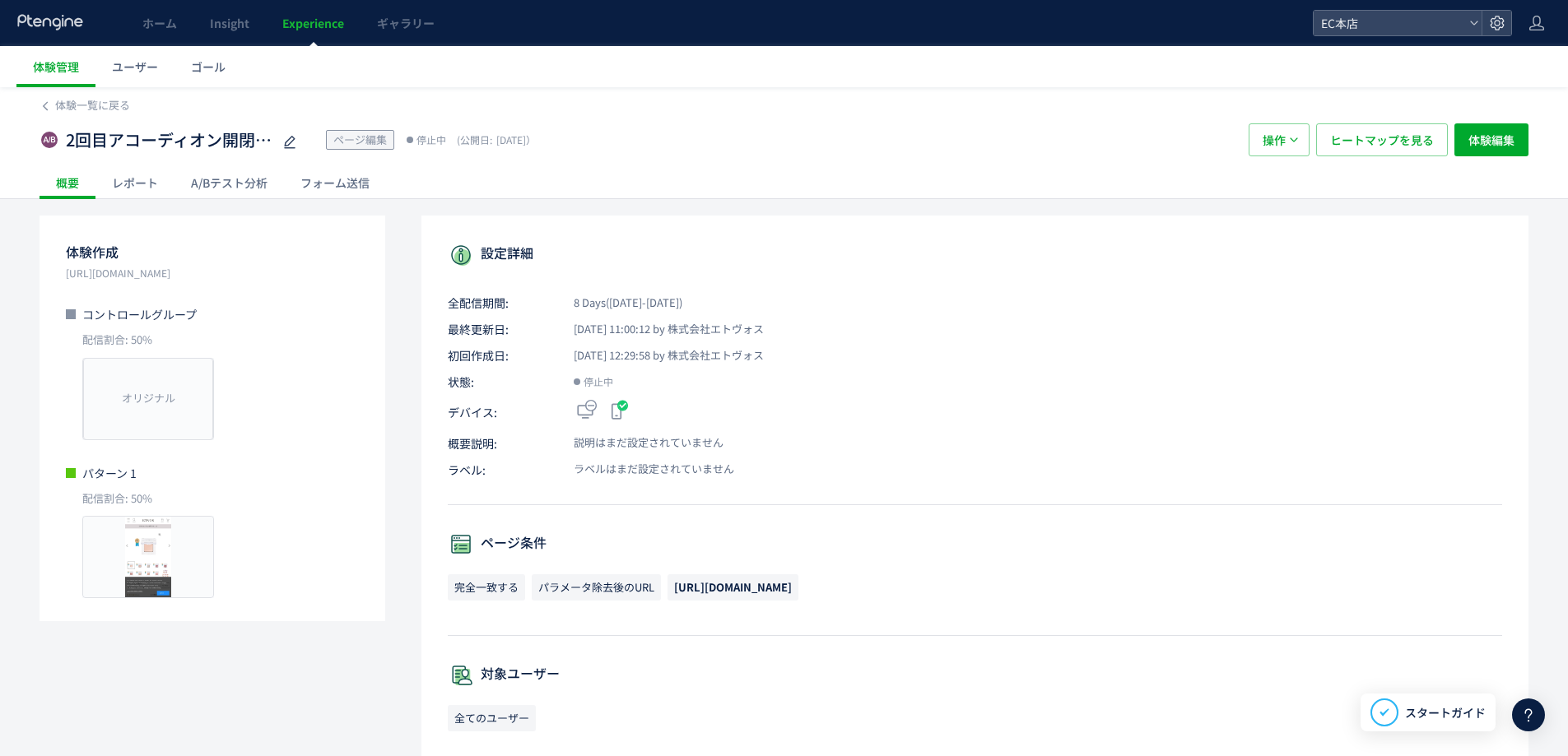
click at [222, 187] on div "A/Bテスト分析" at bounding box center [229, 183] width 109 height 33
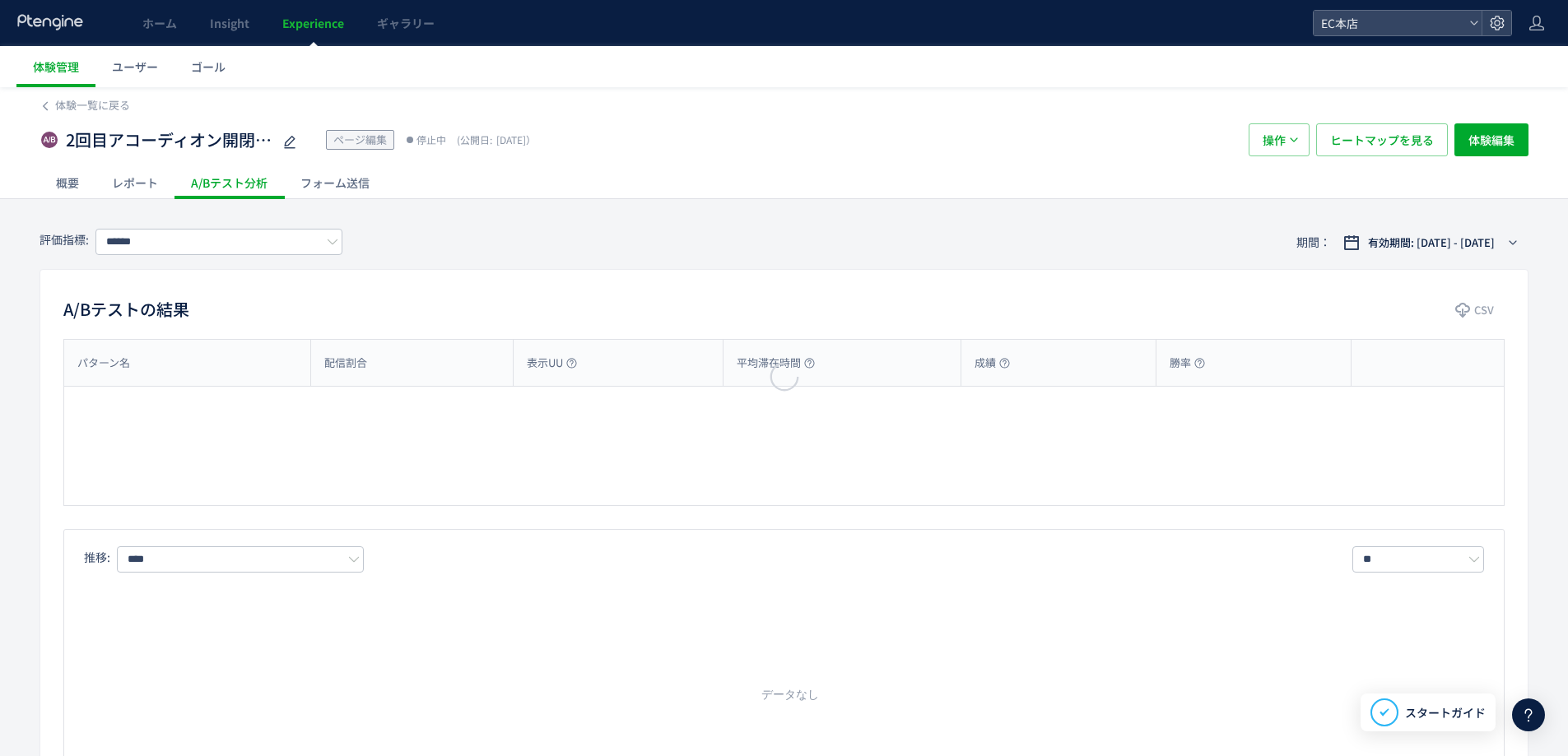
type input "**********"
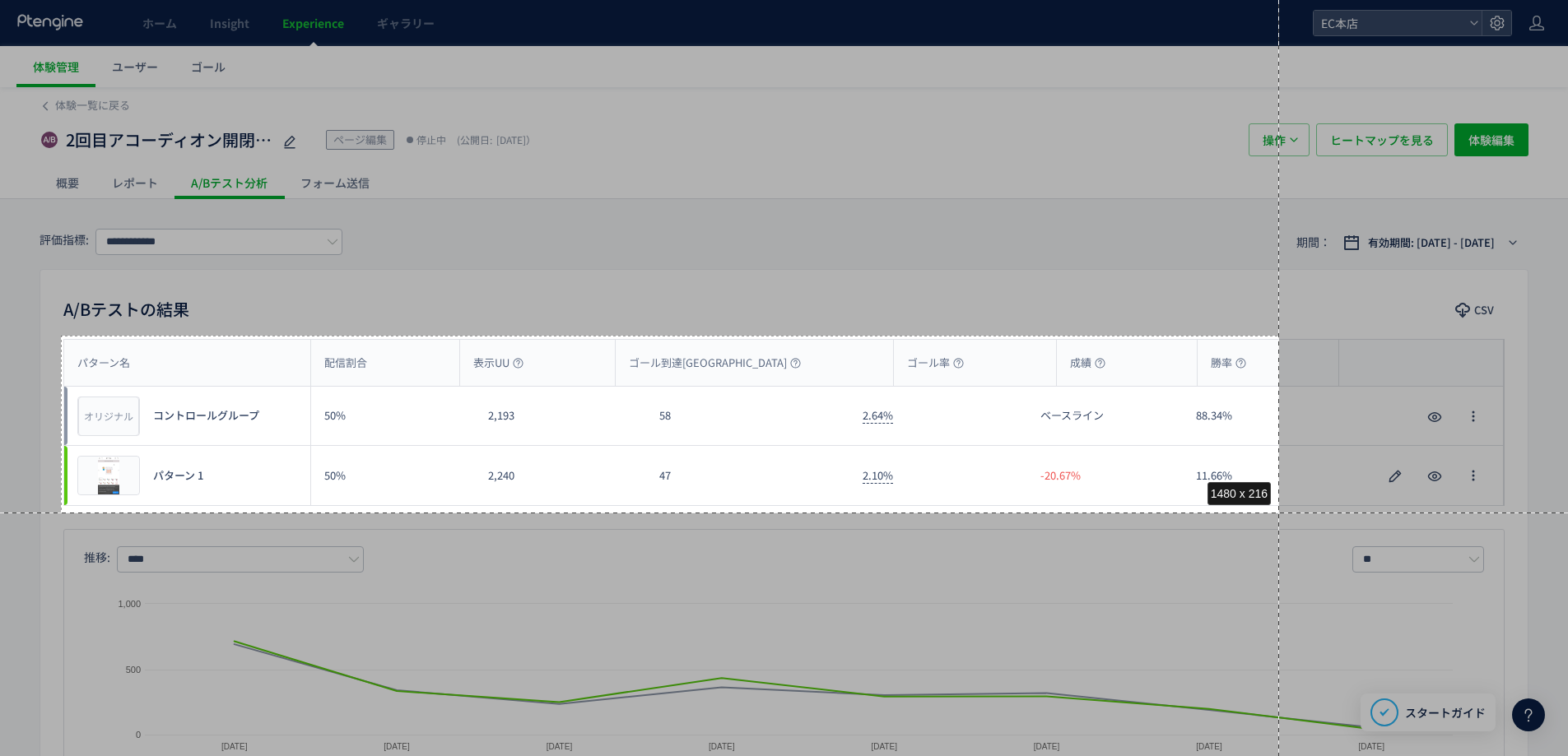
drag, startPoint x: 61, startPoint y: 336, endPoint x: 1279, endPoint y: 513, distance: 1230.8
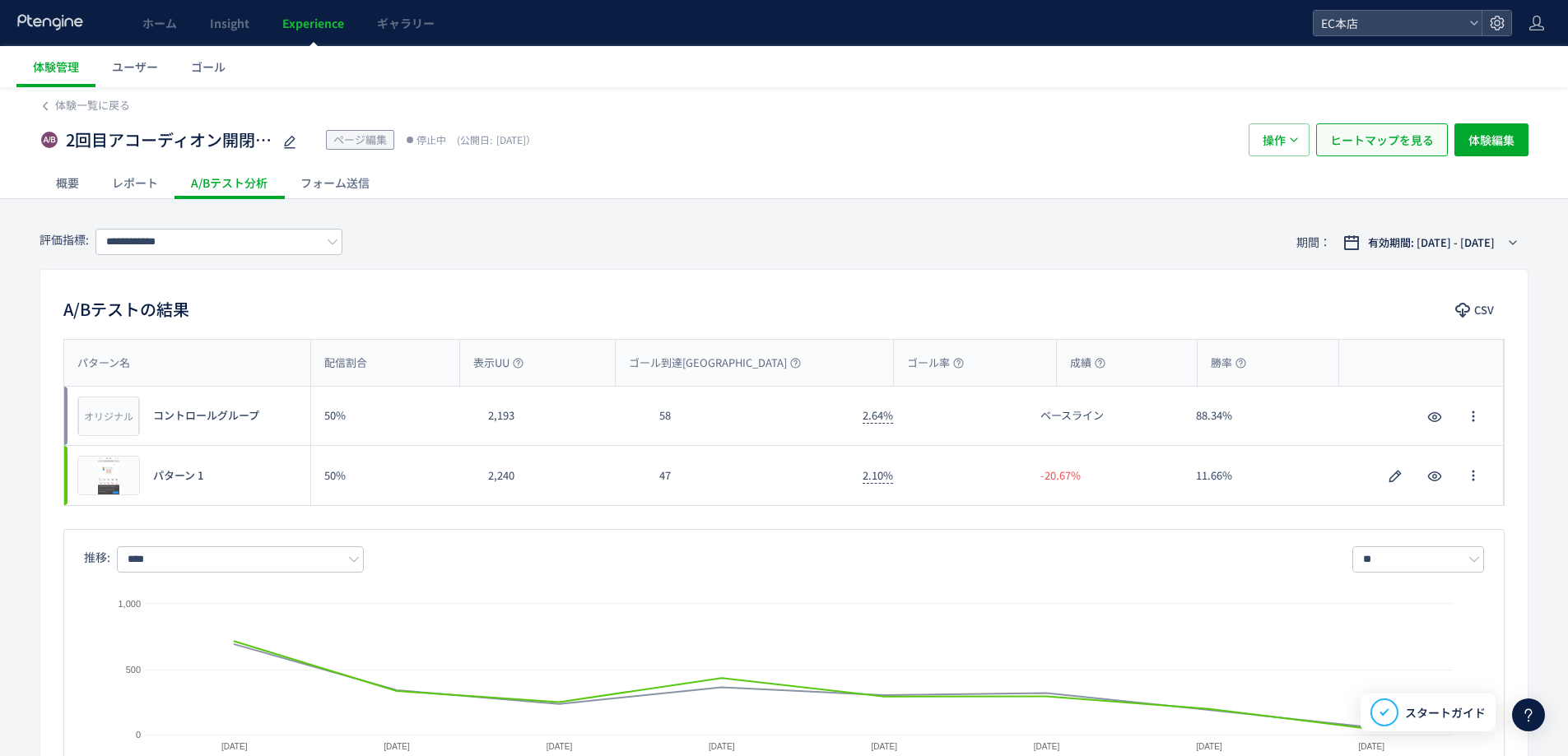
click at [1365, 127] on span "ヒートマップを見る" at bounding box center [1382, 140] width 103 height 33
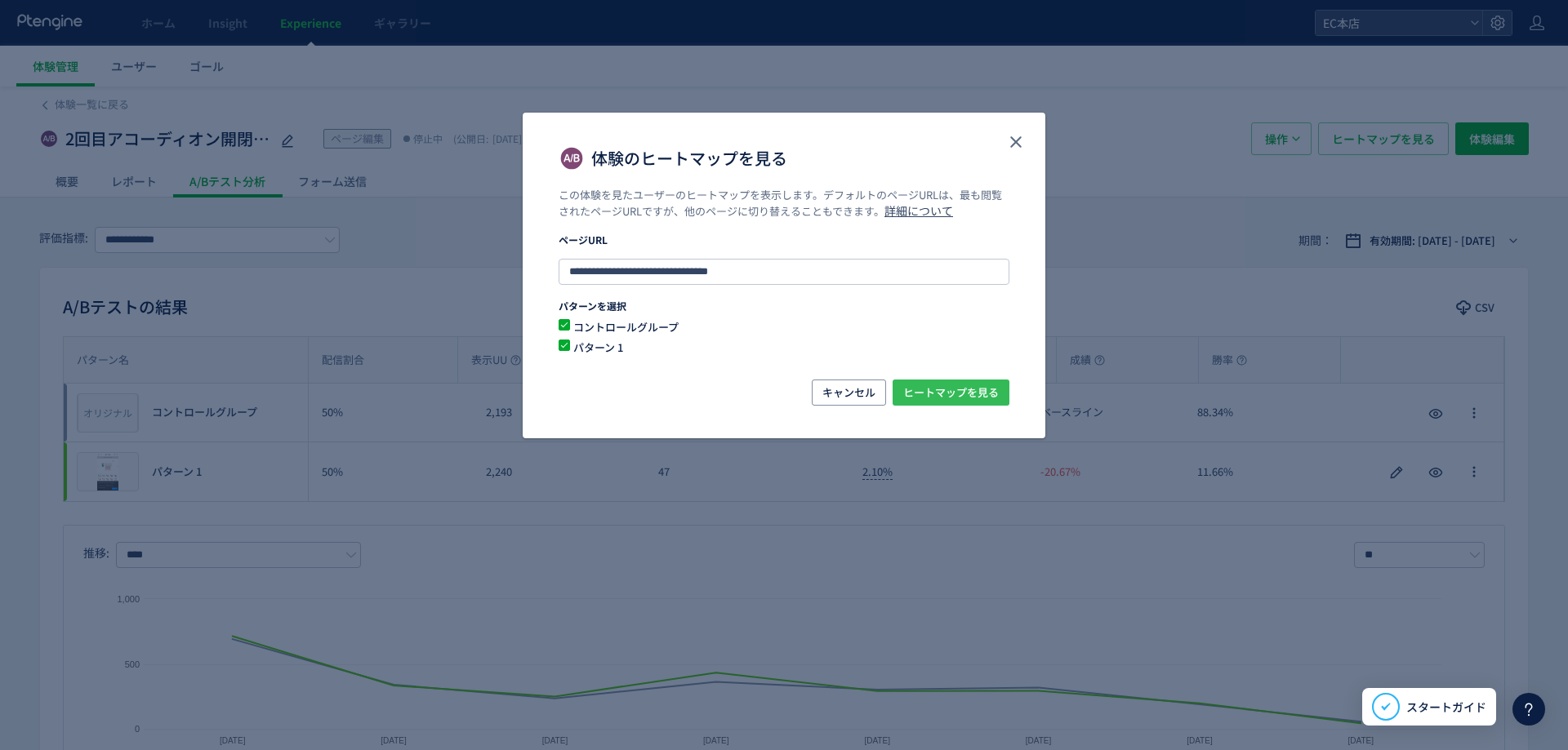
click at [930, 387] on span "ヒートマップを見る" at bounding box center [951, 393] width 96 height 27
click at [959, 395] on span "ヒートマップを見る" at bounding box center [951, 393] width 96 height 27
click at [1022, 142] on icon "close" at bounding box center [1015, 141] width 20 height 20
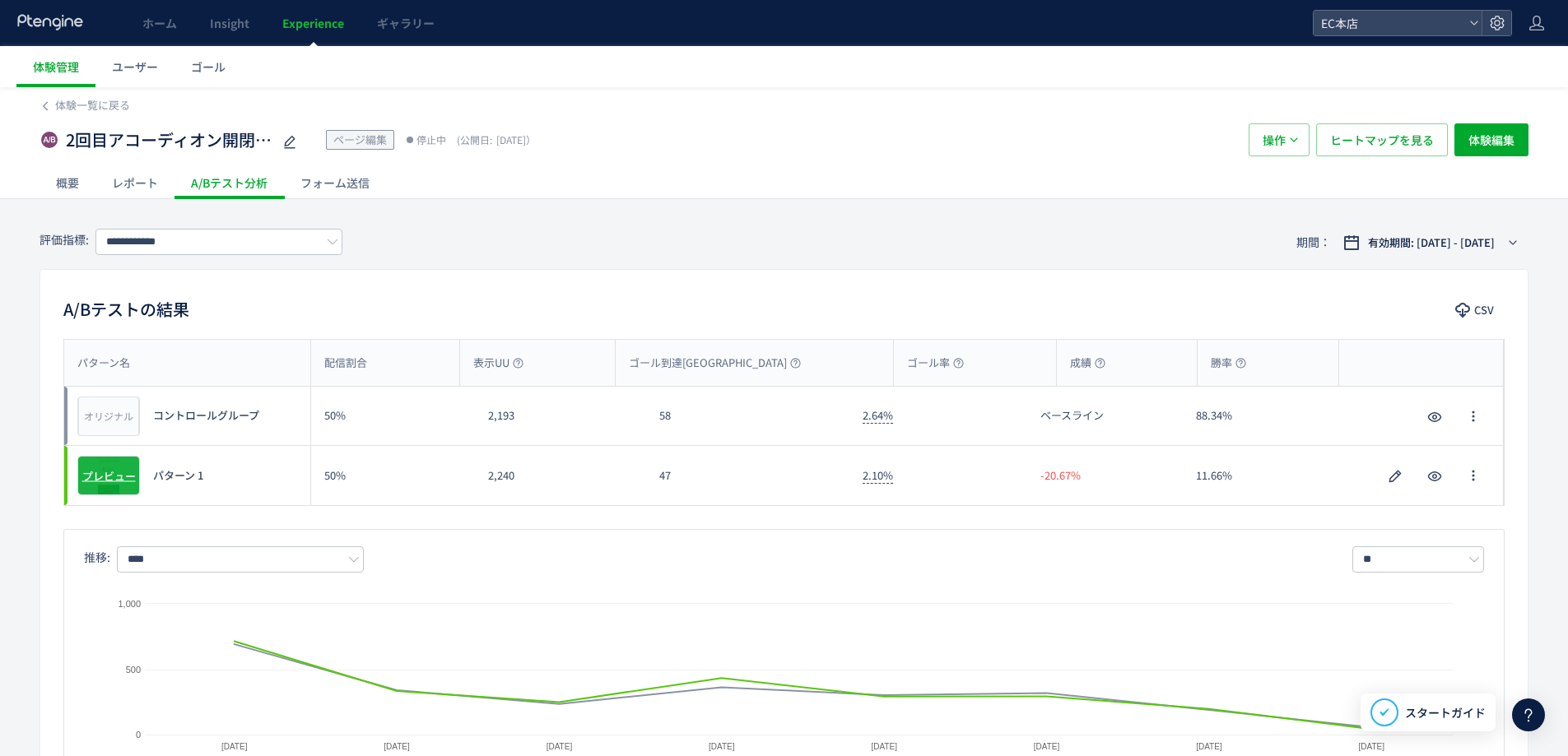
click at [104, 469] on span "プレビュー" at bounding box center [109, 476] width 54 height 15
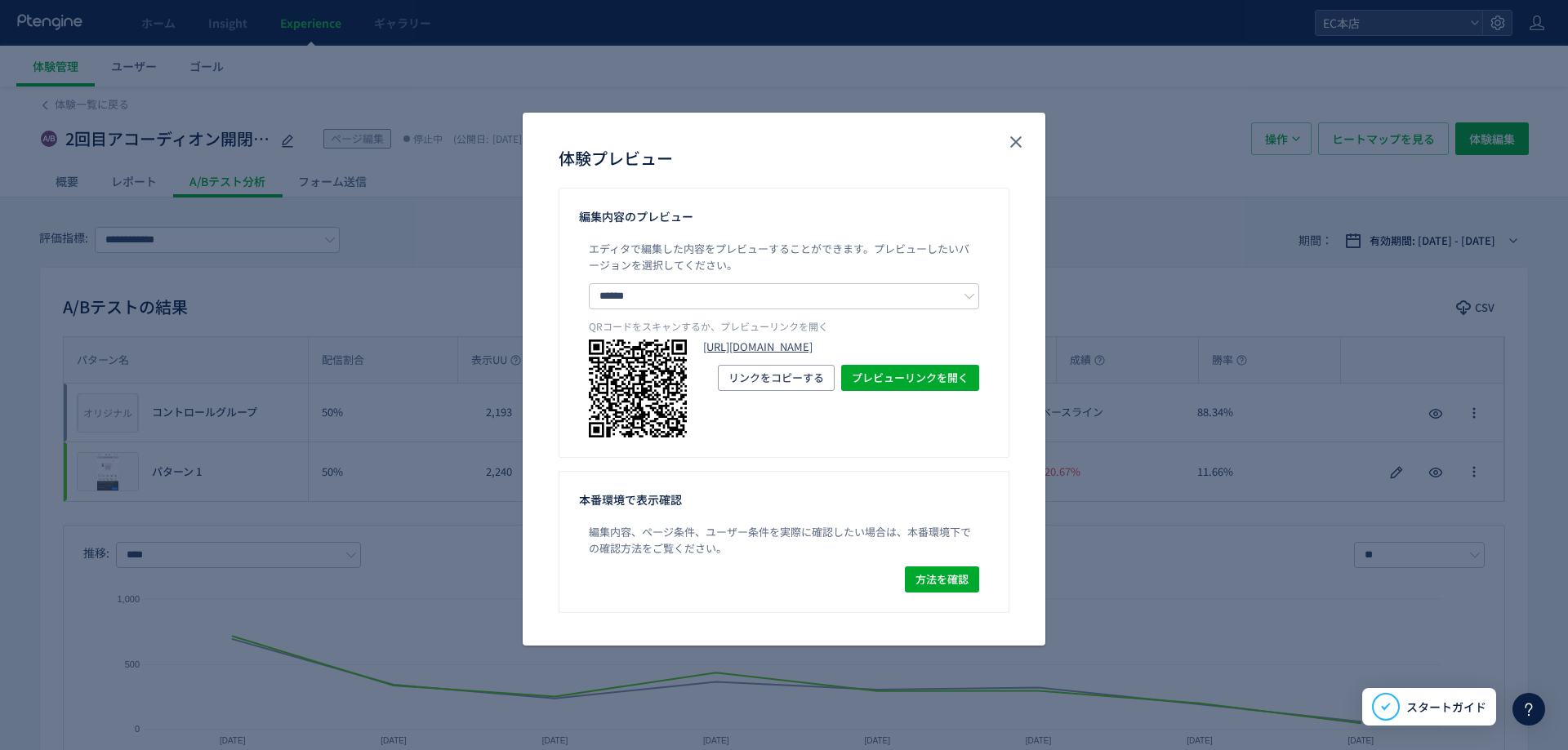
click at [807, 355] on link "https://etvos.com/shop/g/gAF10637/?preview_ptx_token=v4-bbd83c51-bea5-45c8-8e22…" at bounding box center [841, 347] width 276 height 15
click at [1005, 142] on button "close" at bounding box center [1016, 142] width 27 height 27
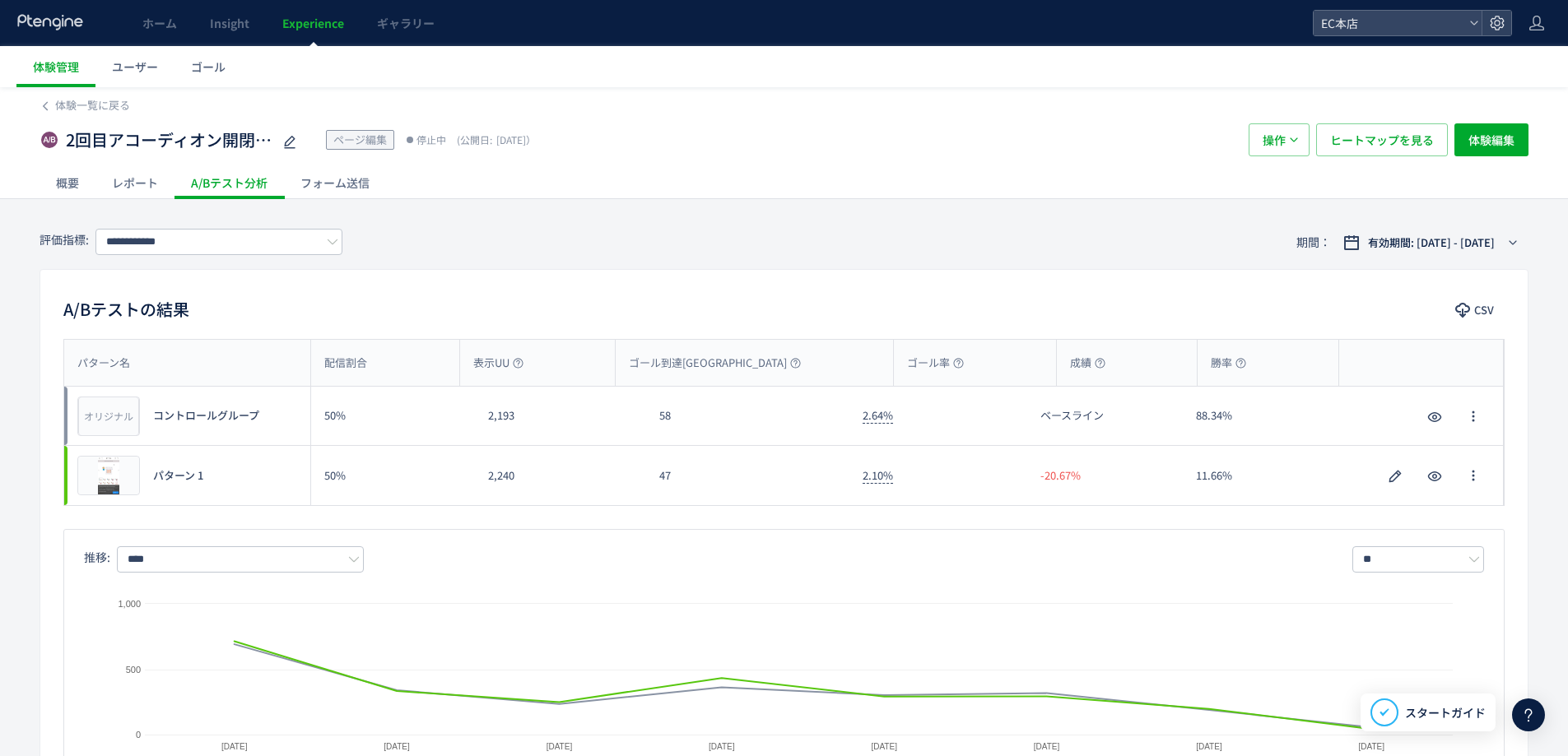
click at [154, 189] on div "レポート" at bounding box center [135, 183] width 79 height 33
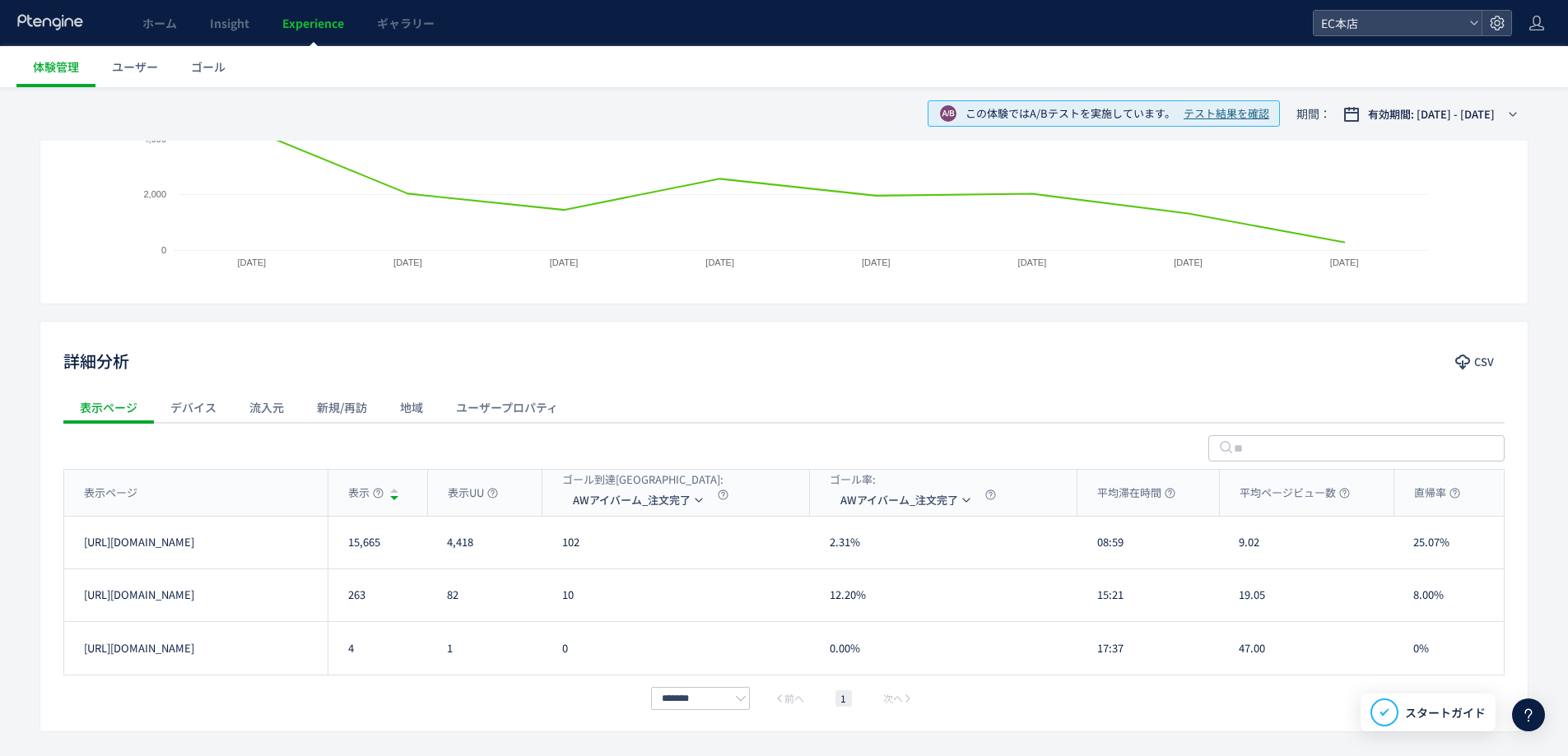
scroll to position [455, 0]
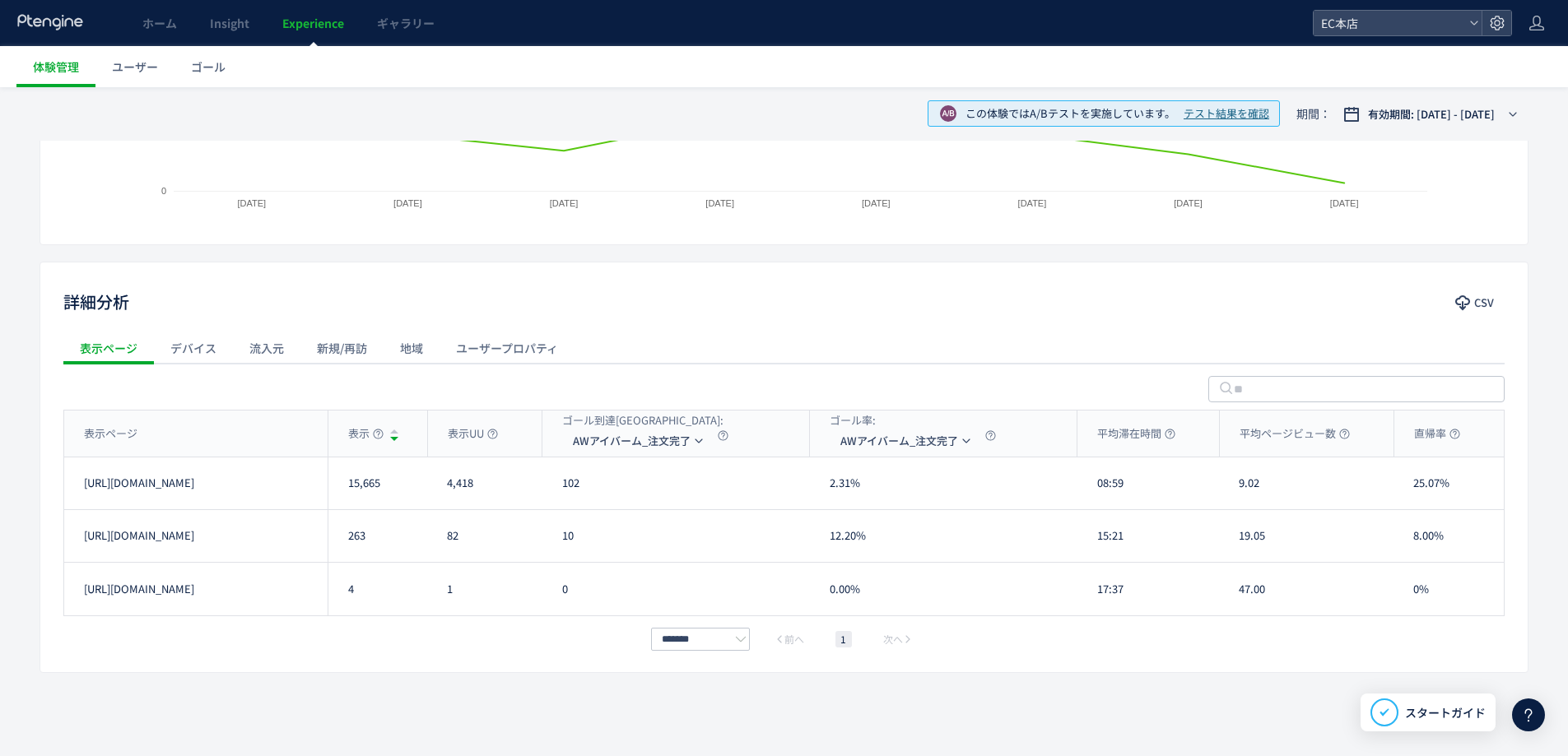
click at [329, 352] on div "新規/再訪" at bounding box center [342, 348] width 83 height 33
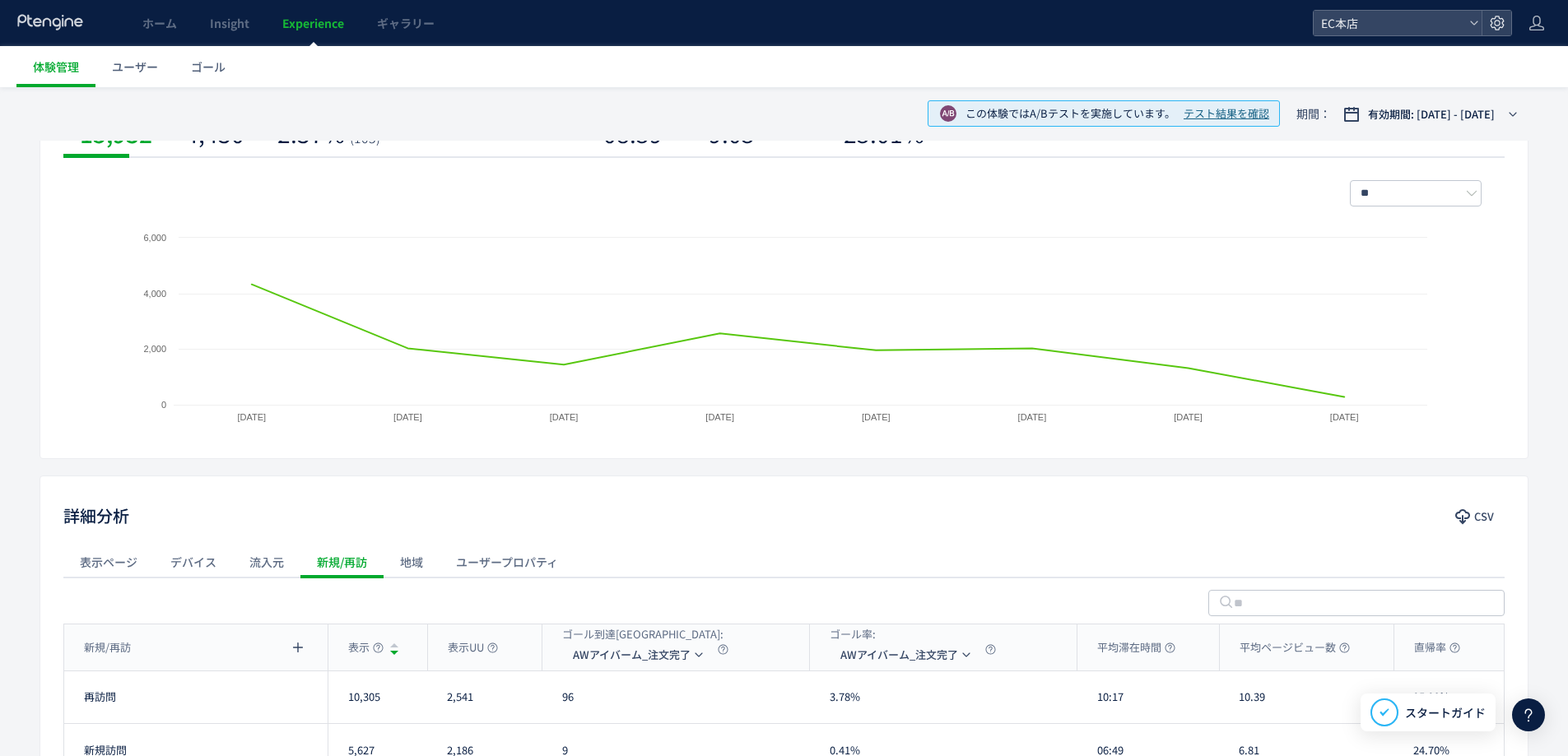
scroll to position [0, 0]
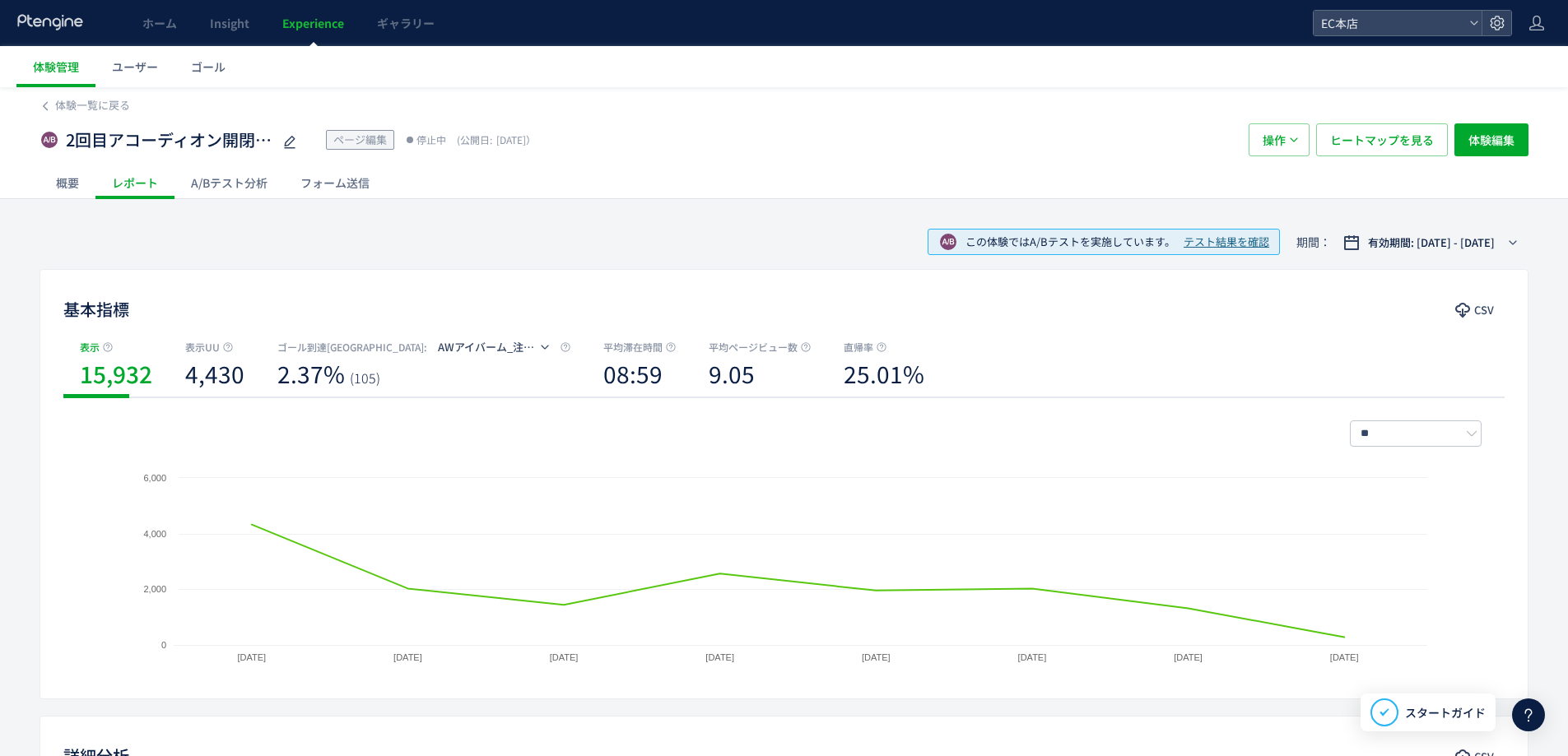
click at [245, 178] on div "A/Bテスト分析" at bounding box center [229, 183] width 109 height 33
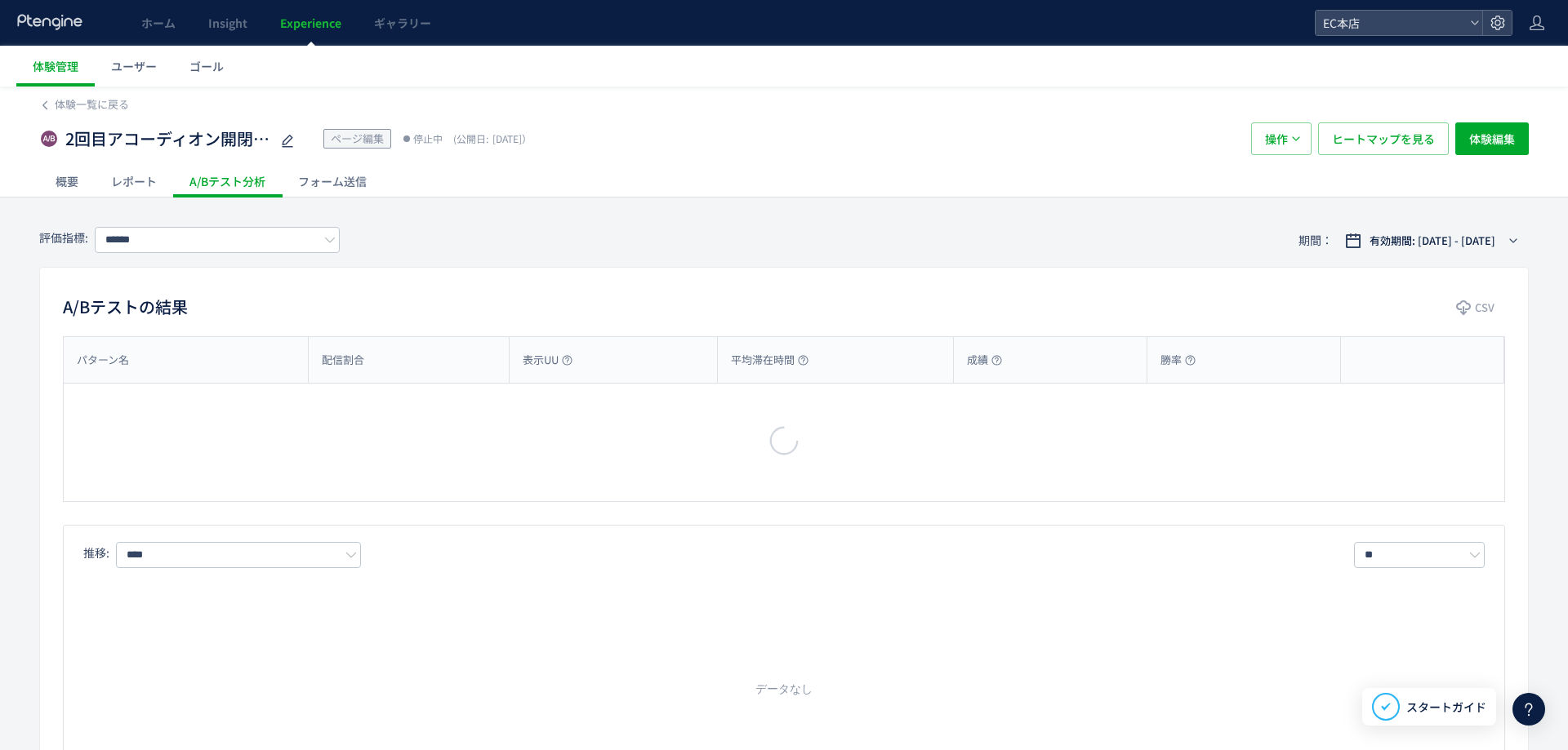
type input "**********"
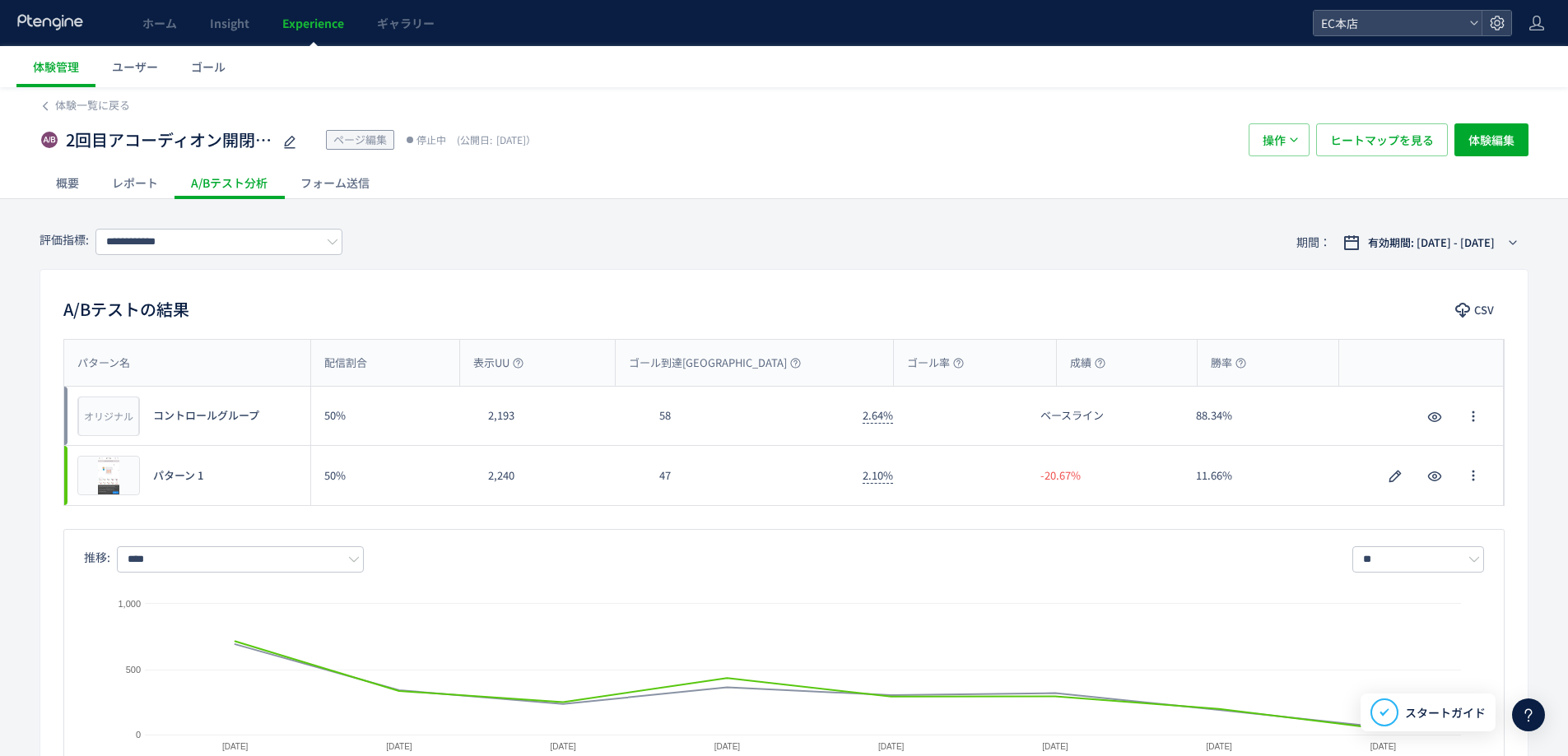
click at [147, 174] on div "レポート" at bounding box center [135, 183] width 79 height 33
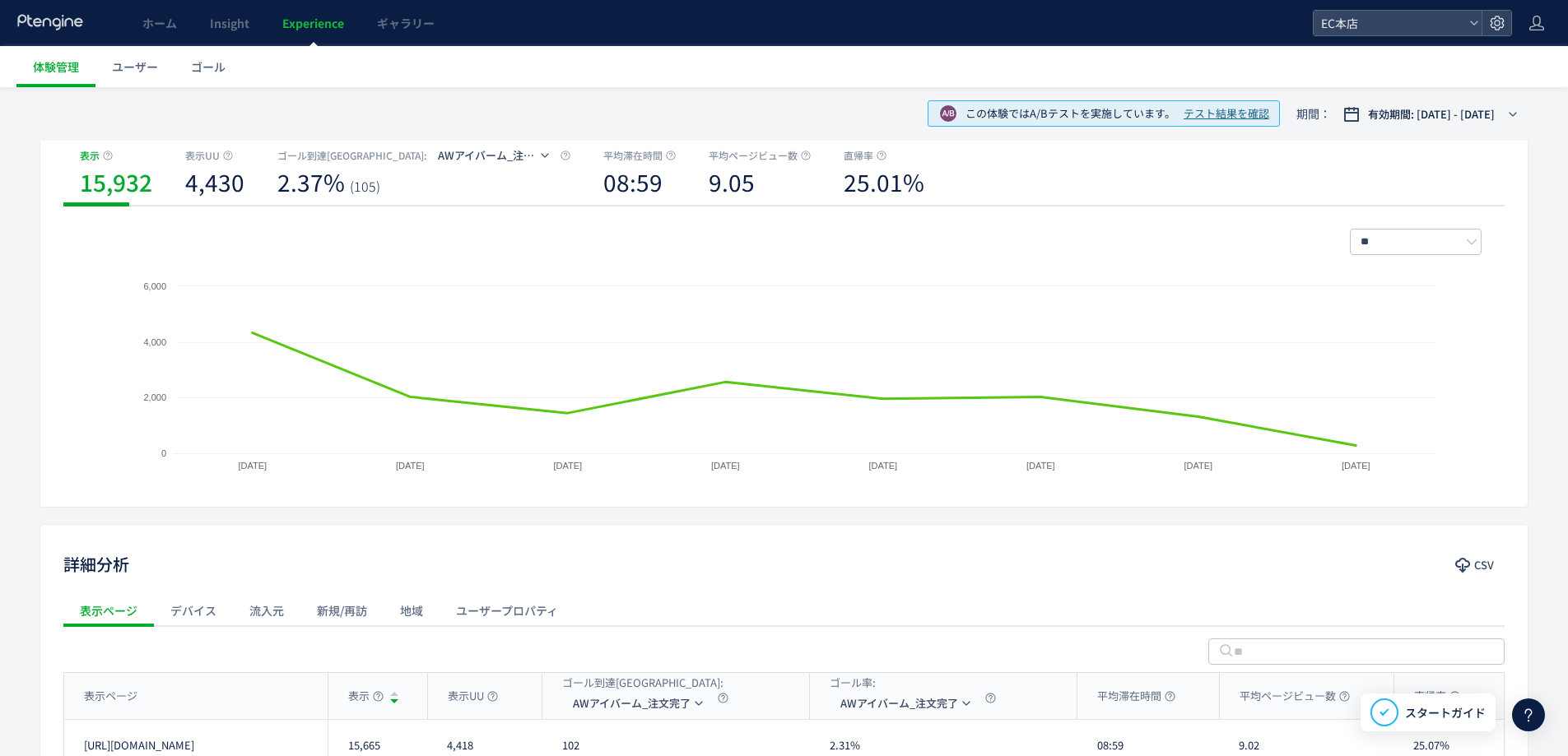
scroll to position [455, 0]
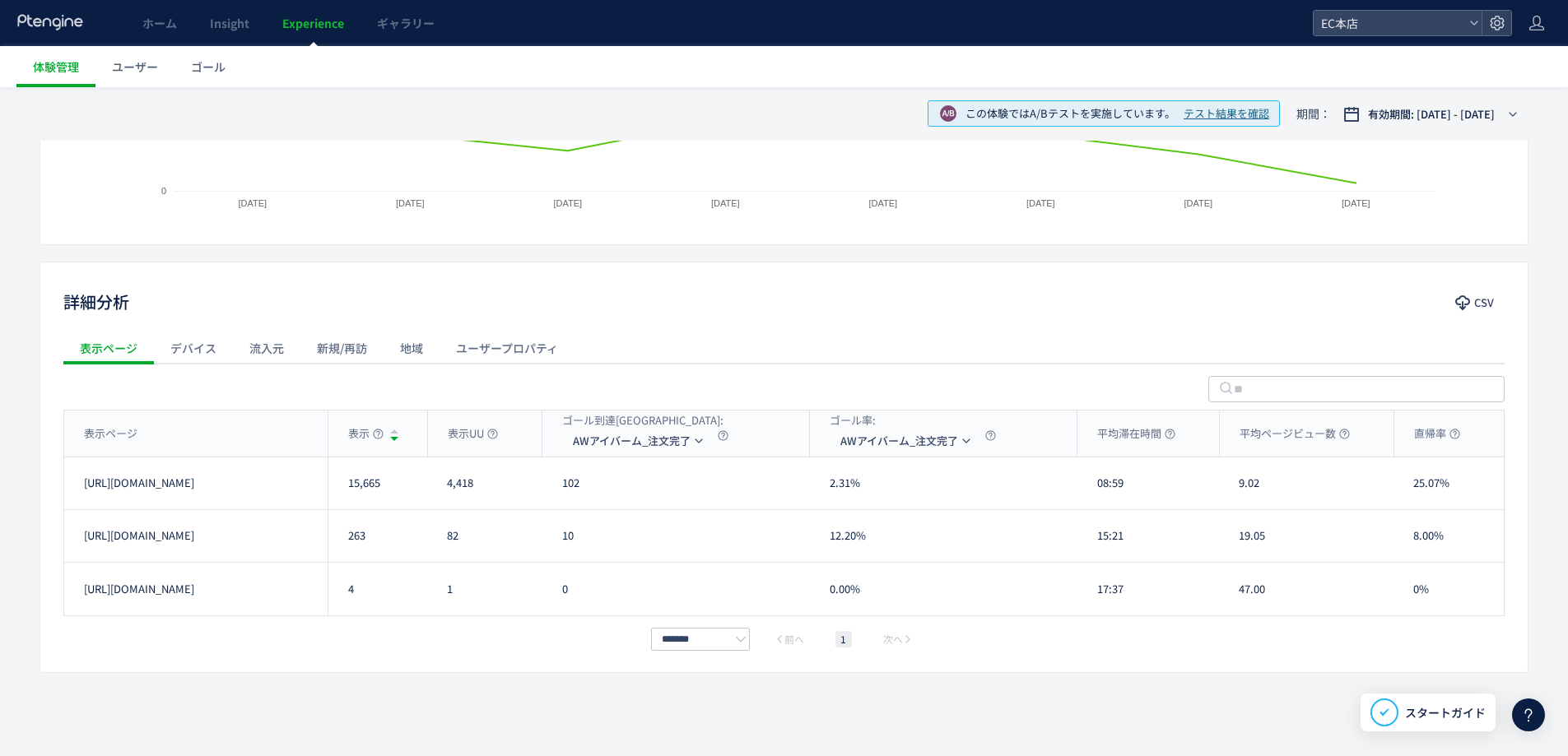
click at [328, 354] on div "新規/再訪" at bounding box center [342, 348] width 83 height 33
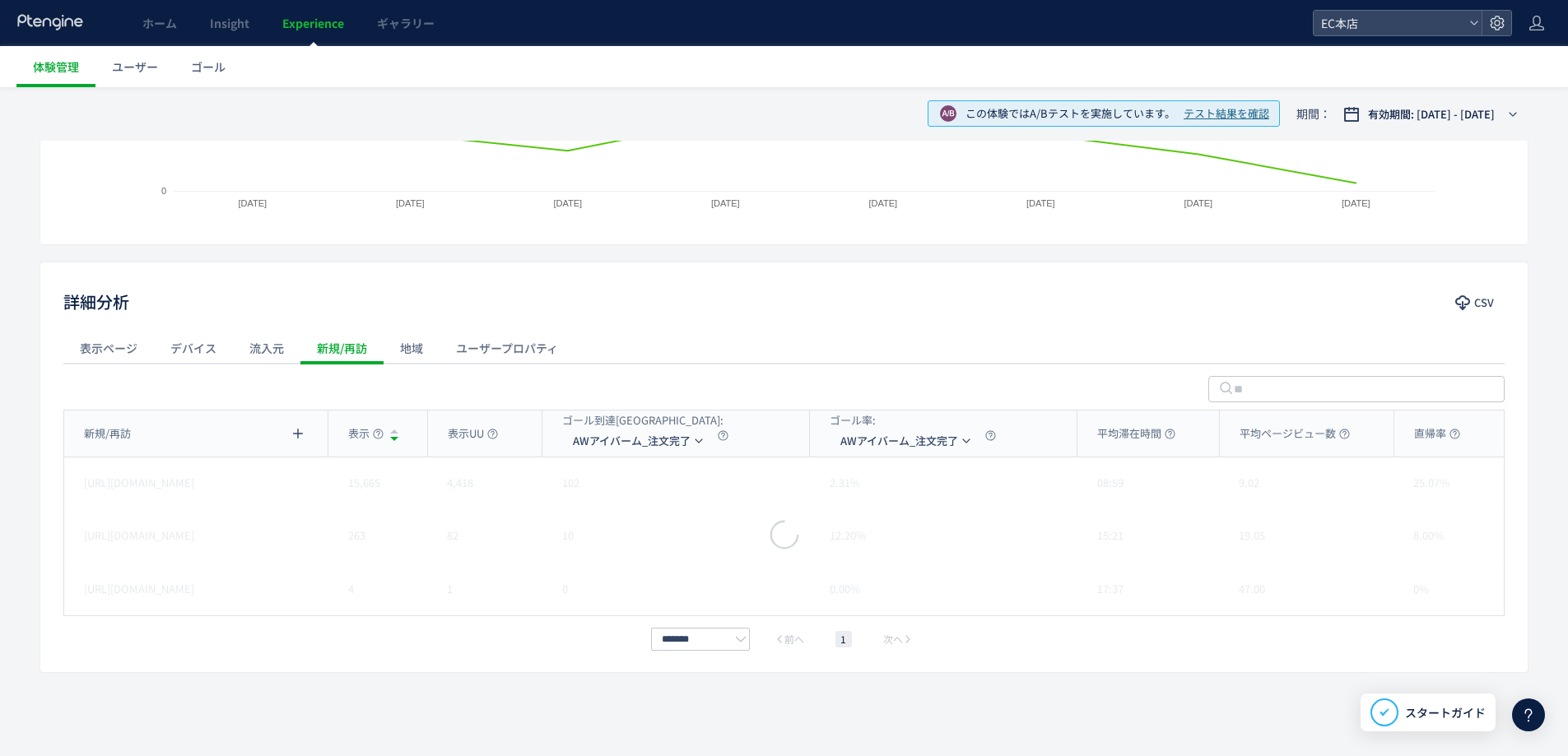
scroll to position [402, 0]
